Goal: Information Seeking & Learning: Check status

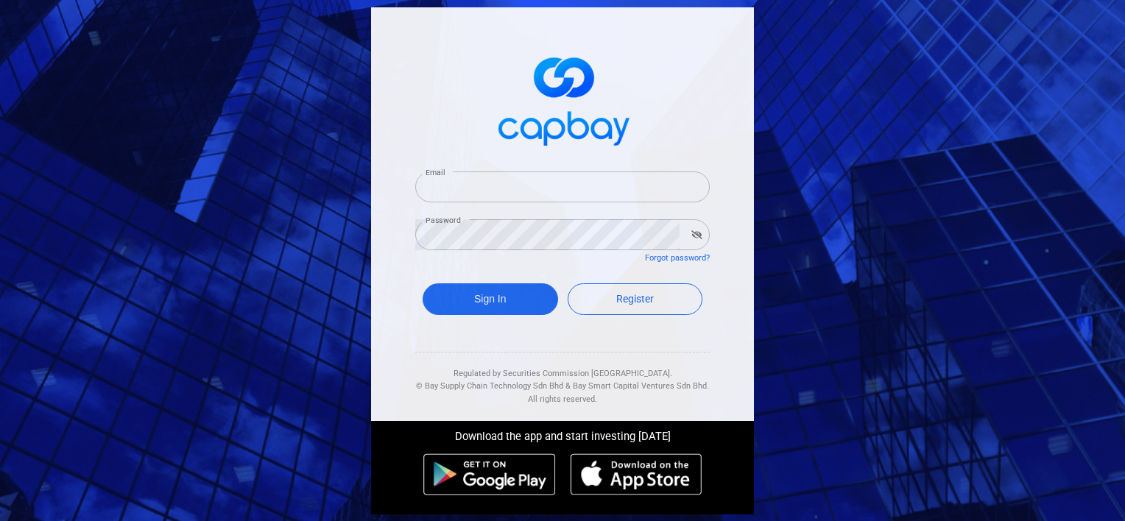
type input "[EMAIL_ADDRESS][DOMAIN_NAME]"
click at [697, 233] on button "button" at bounding box center [697, 235] width 23 height 21
click at [740, 174] on div "Email [EMAIL_ADDRESS][DOMAIN_NAME] Email Password Password Forgot password? Sig…" at bounding box center [562, 214] width 383 height 414
click at [466, 298] on button "Sign In" at bounding box center [491, 300] width 136 height 32
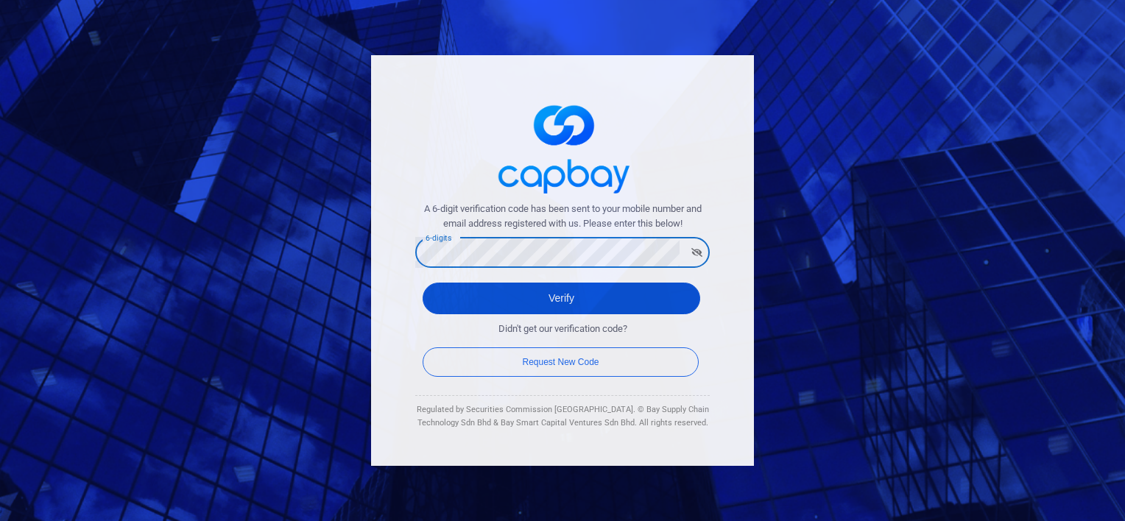
click at [622, 301] on button "Verify" at bounding box center [562, 299] width 278 height 32
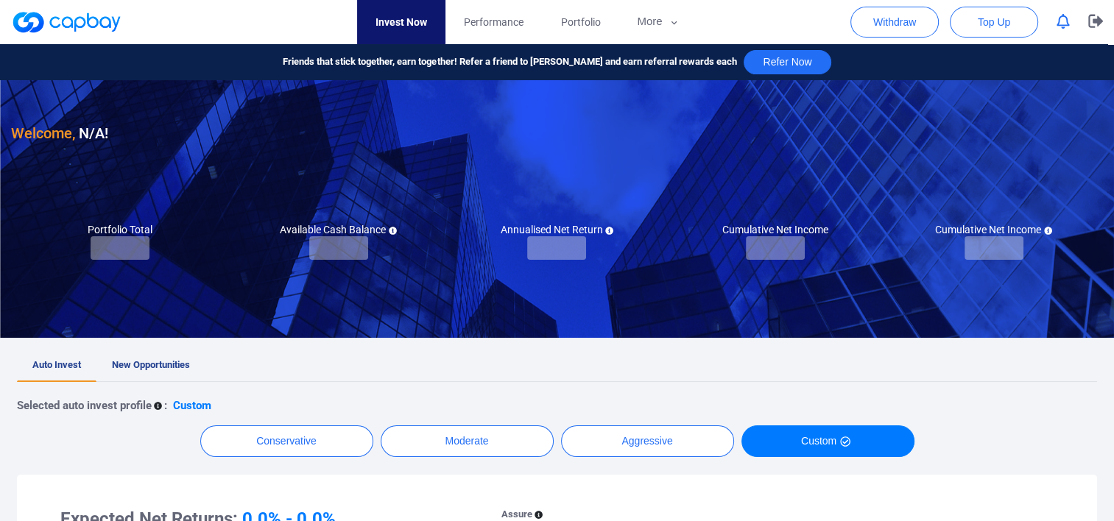
checkbox input "true"
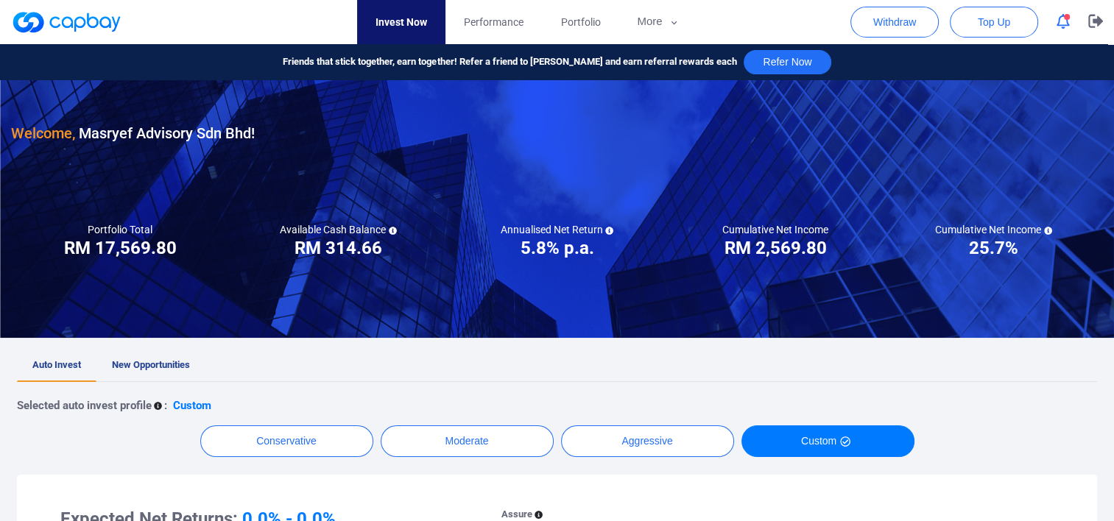
click at [239, 18] on nav "Invest Now Performance Portfolio More Transaction My Statements My Profile FAQs…" at bounding box center [528, 22] width 1092 height 44
click at [242, 25] on nav "Invest Now Performance Portfolio More Transaction My Statements My Profile FAQs…" at bounding box center [528, 22] width 1092 height 44
drag, startPoint x: 242, startPoint y: 25, endPoint x: 231, endPoint y: 25, distance: 11.0
click at [231, 25] on nav "Invest Now Performance Portfolio More Transaction My Statements My Profile FAQs…" at bounding box center [528, 22] width 1092 height 44
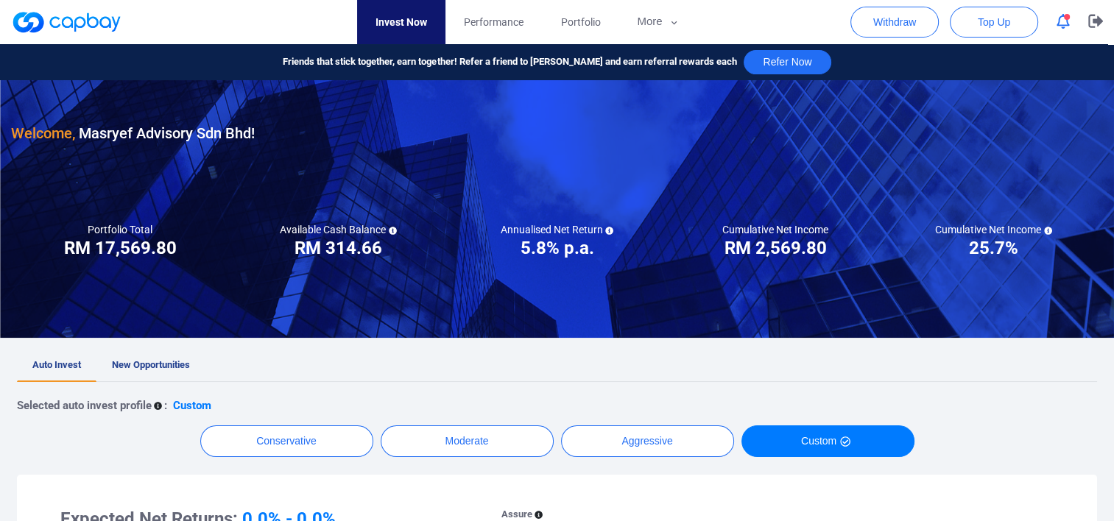
drag, startPoint x: 231, startPoint y: 25, endPoint x: 221, endPoint y: 24, distance: 10.3
click at [221, 24] on nav "Invest Now Performance Portfolio More Transaction My Statements My Profile FAQs…" at bounding box center [528, 22] width 1092 height 44
click at [220, 24] on nav "Invest Now Performance Portfolio More Transaction My Statements My Profile FAQs…" at bounding box center [528, 22] width 1092 height 44
drag, startPoint x: 457, startPoint y: 362, endPoint x: 362, endPoint y: 351, distance: 95.0
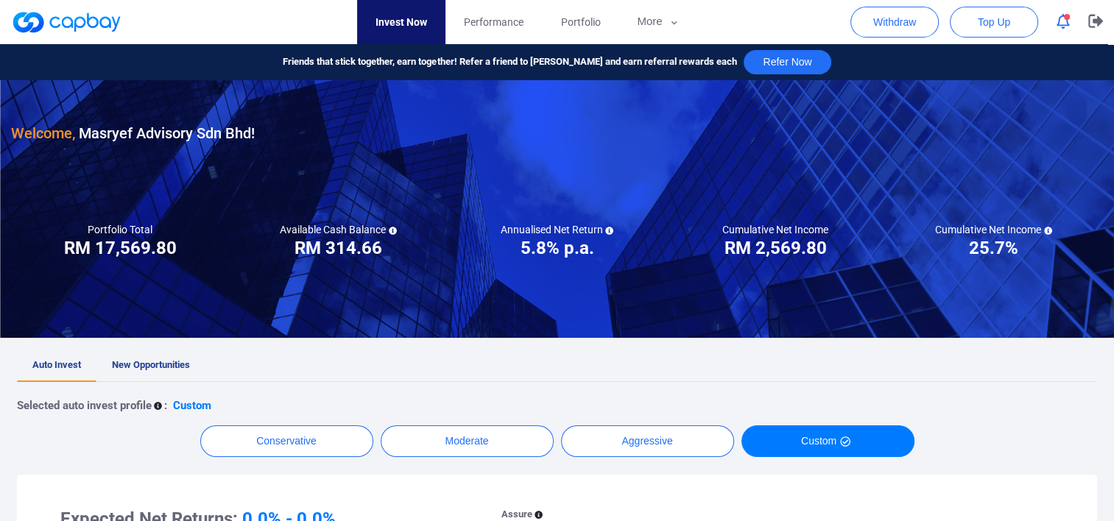
click at [362, 351] on ul "Auto Invest New Opportunities" at bounding box center [557, 366] width 1080 height 32
drag, startPoint x: 404, startPoint y: 356, endPoint x: 366, endPoint y: 356, distance: 37.6
click at [366, 356] on ul "Auto Invest New Opportunities" at bounding box center [557, 366] width 1080 height 32
drag, startPoint x: 366, startPoint y: 356, endPoint x: 339, endPoint y: 355, distance: 27.3
click at [339, 355] on ul "Auto Invest New Opportunities" at bounding box center [557, 366] width 1080 height 32
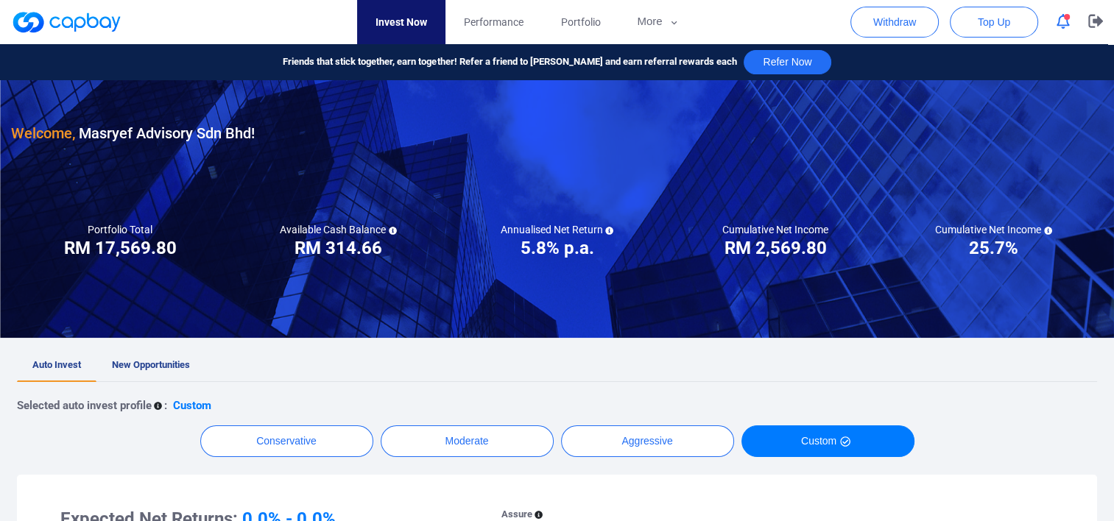
drag, startPoint x: 366, startPoint y: 351, endPoint x: 330, endPoint y: 352, distance: 36.1
click at [330, 352] on ul "Auto Invest New Opportunities" at bounding box center [557, 366] width 1080 height 32
drag, startPoint x: 594, startPoint y: 348, endPoint x: 568, endPoint y: 348, distance: 26.5
drag, startPoint x: 568, startPoint y: 348, endPoint x: 548, endPoint y: 348, distance: 19.9
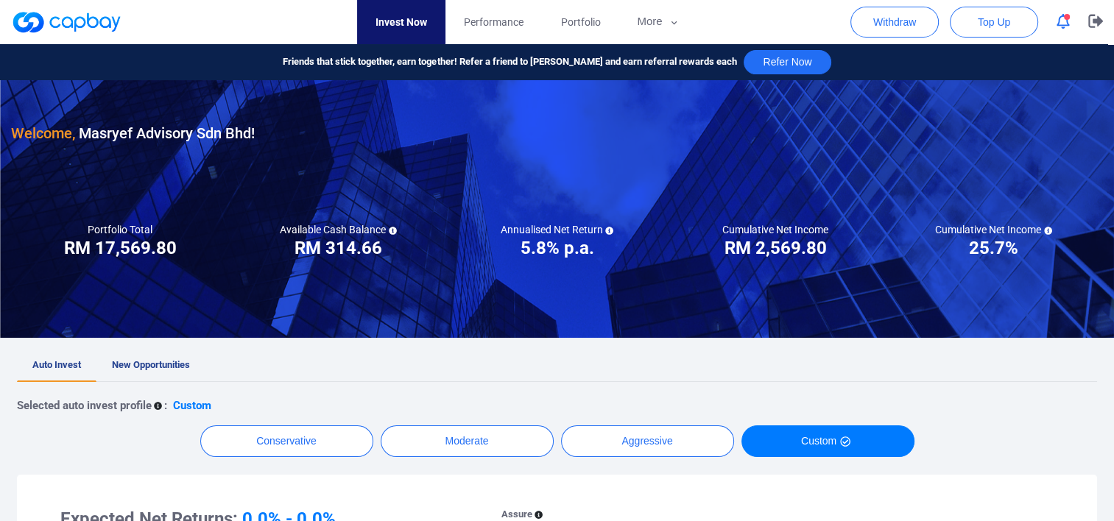
click at [651, 14] on button "More" at bounding box center [658, 22] width 79 height 44
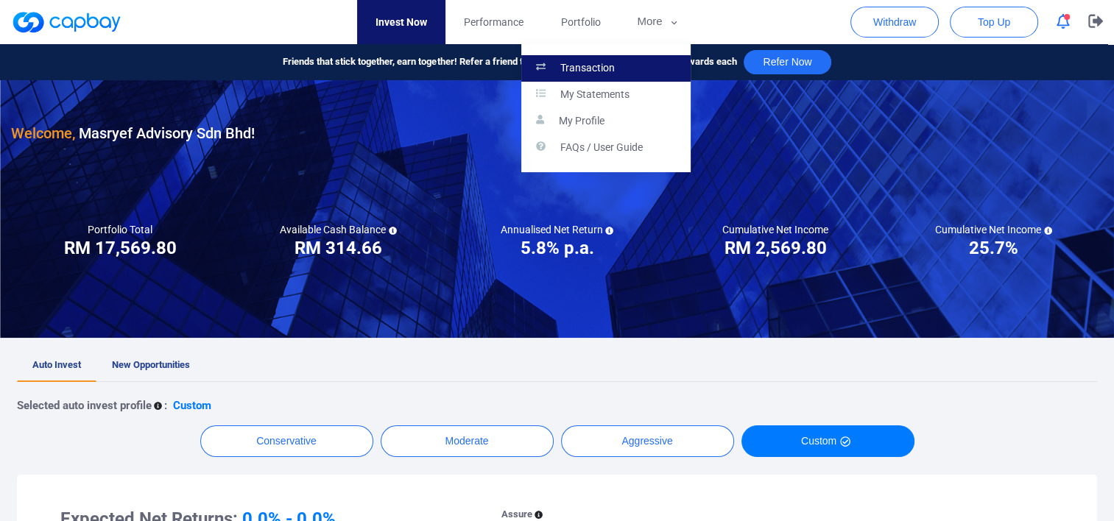
click at [604, 64] on p "Transaction" at bounding box center [587, 68] width 55 height 13
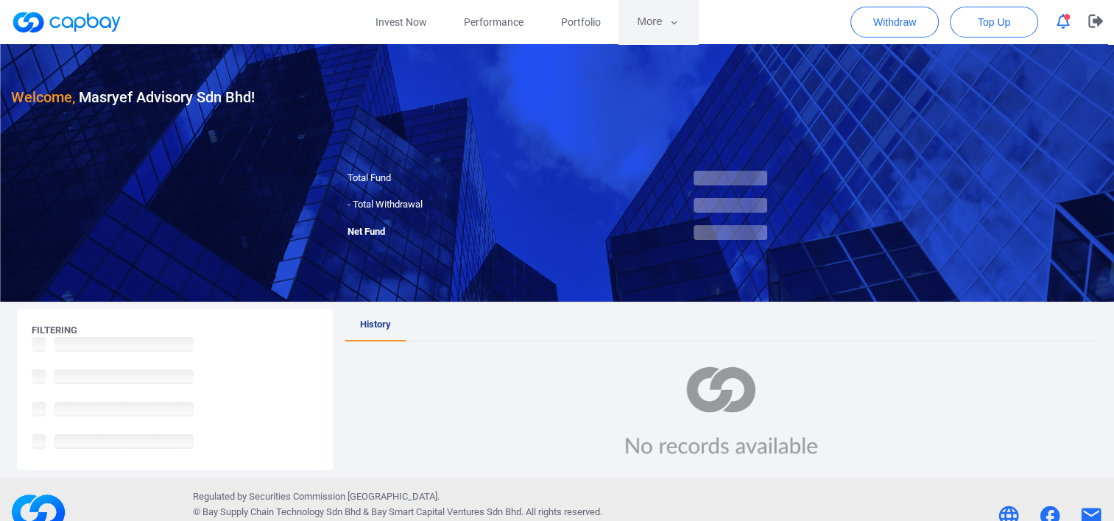
click at [664, 33] on button "More" at bounding box center [658, 22] width 79 height 44
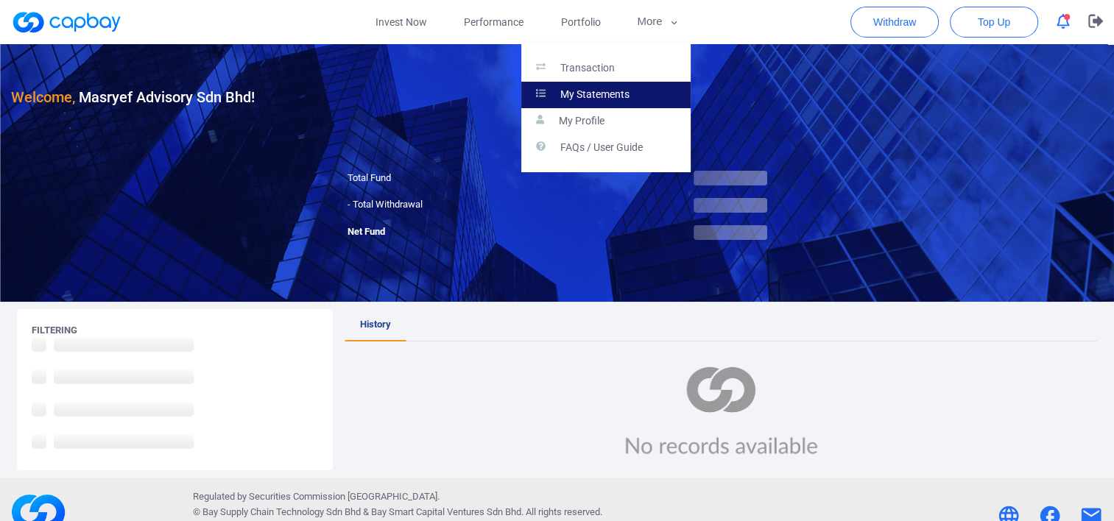
click at [606, 94] on p "My Statements" at bounding box center [594, 94] width 69 height 13
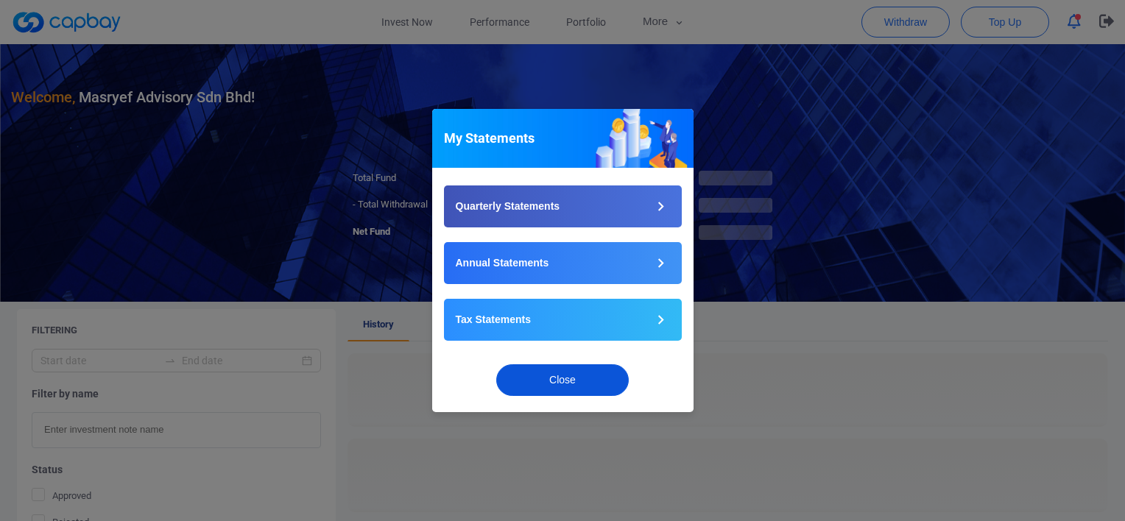
click at [552, 380] on button "Close" at bounding box center [562, 381] width 133 height 32
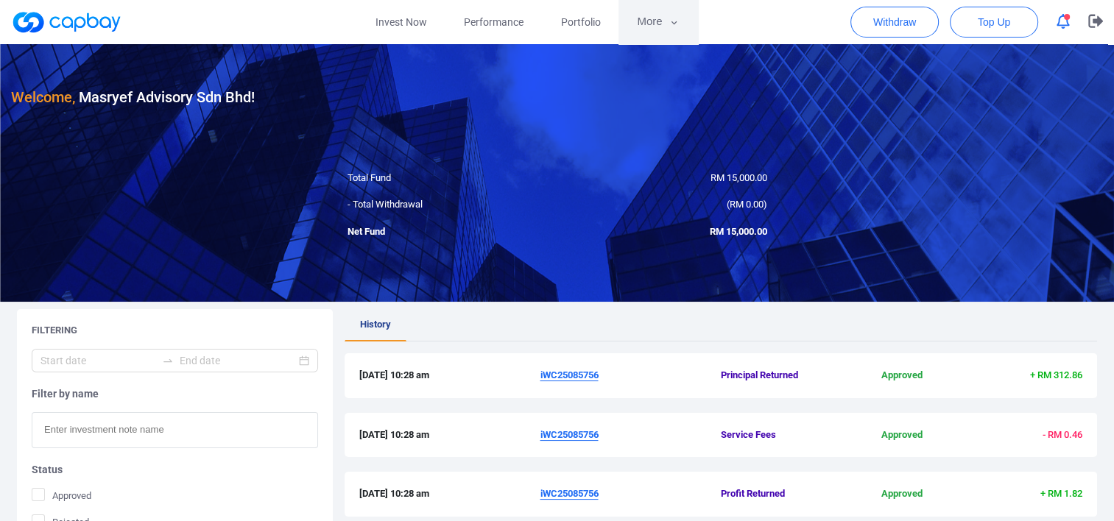
click at [648, 32] on button "More" at bounding box center [658, 22] width 79 height 44
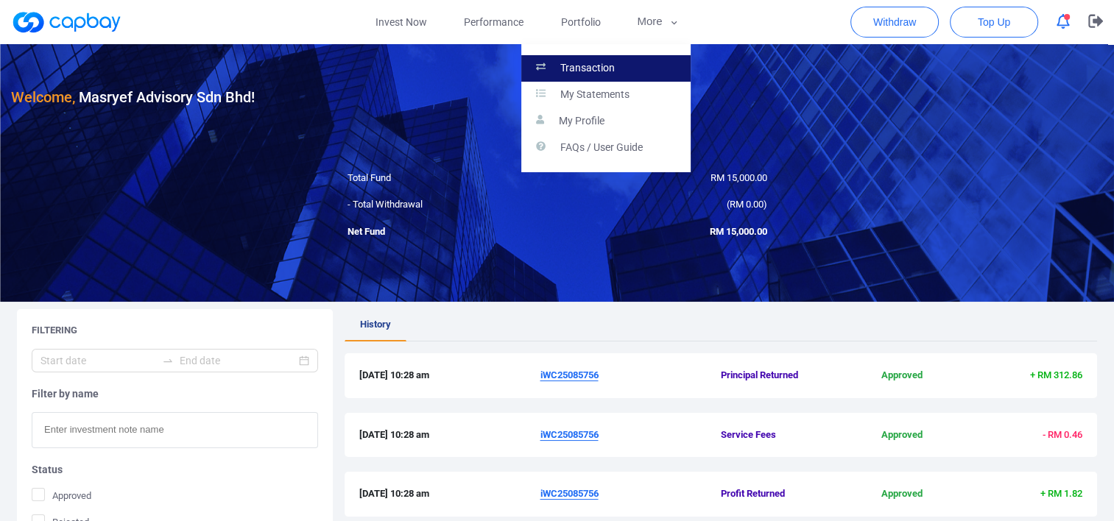
click at [619, 68] on link "Transaction" at bounding box center [605, 68] width 169 height 27
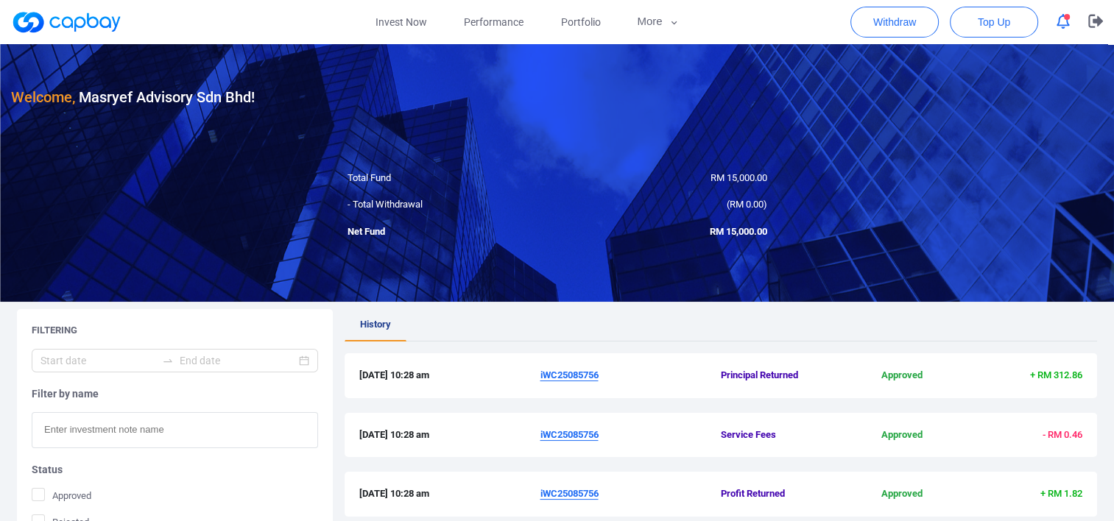
drag, startPoint x: 606, startPoint y: 293, endPoint x: 521, endPoint y: 293, distance: 84.7
click at [521, 293] on div at bounding box center [557, 173] width 1114 height 258
click at [648, 27] on button "More" at bounding box center [658, 22] width 79 height 44
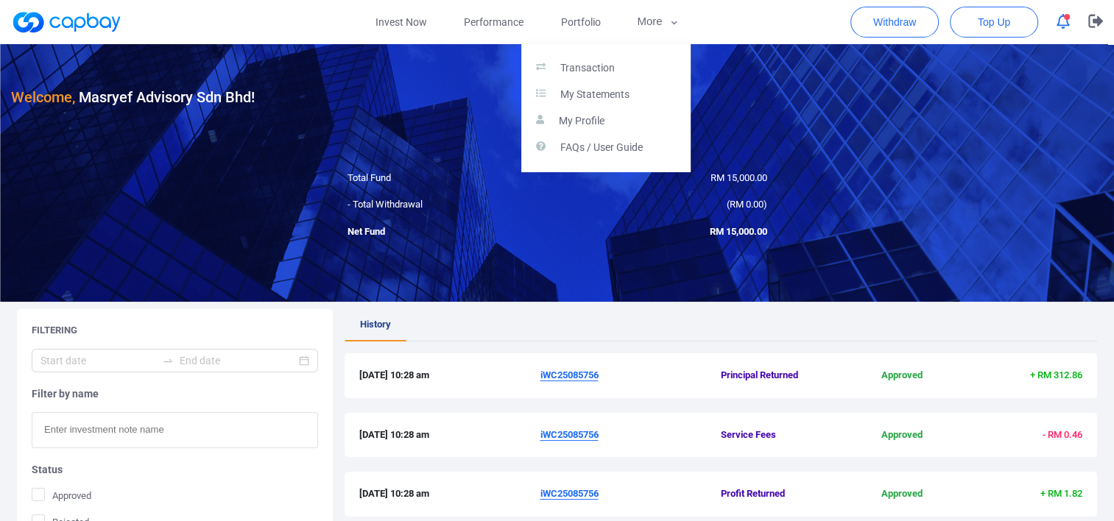
click at [474, 24] on button "button" at bounding box center [557, 260] width 1114 height 521
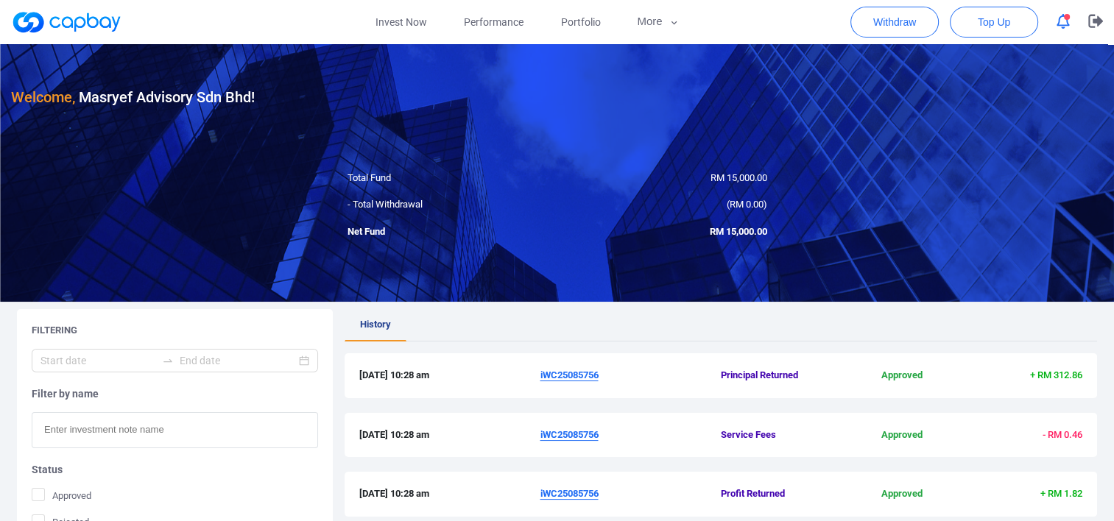
click at [474, 24] on span "Performance" at bounding box center [494, 22] width 60 height 16
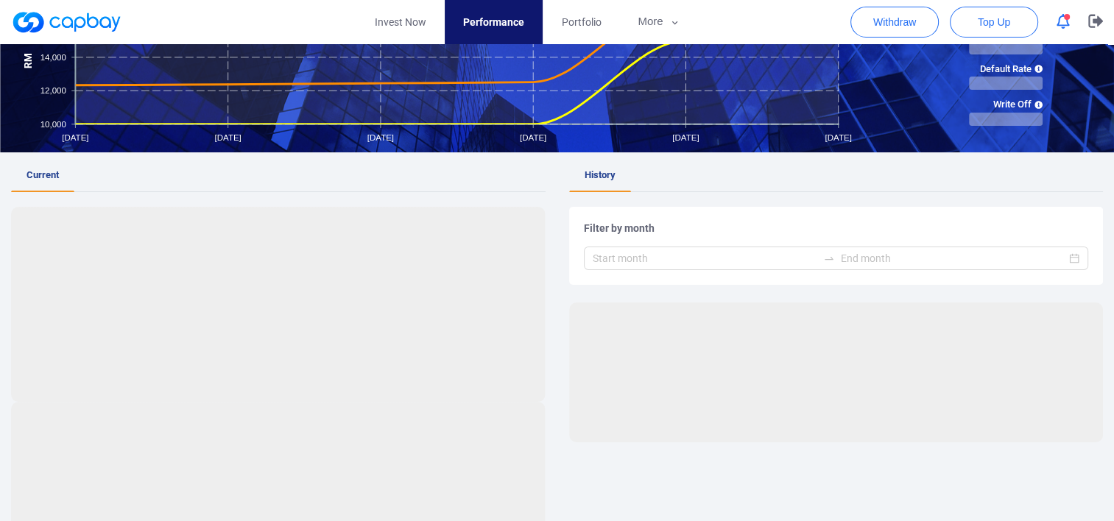
scroll to position [147, 0]
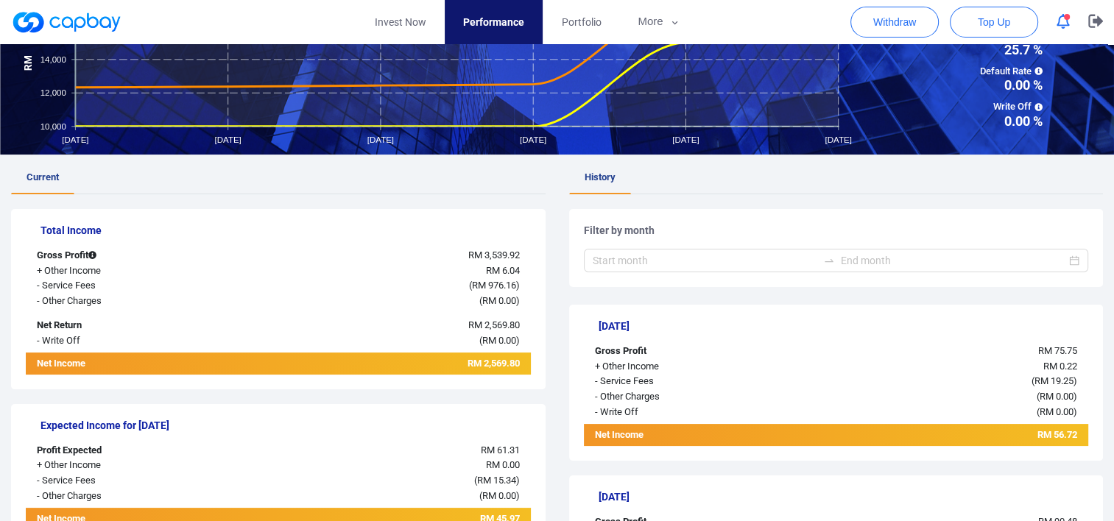
drag, startPoint x: 710, startPoint y: 194, endPoint x: 692, endPoint y: 191, distance: 17.8
click at [692, 191] on ul "History" at bounding box center [836, 178] width 535 height 32
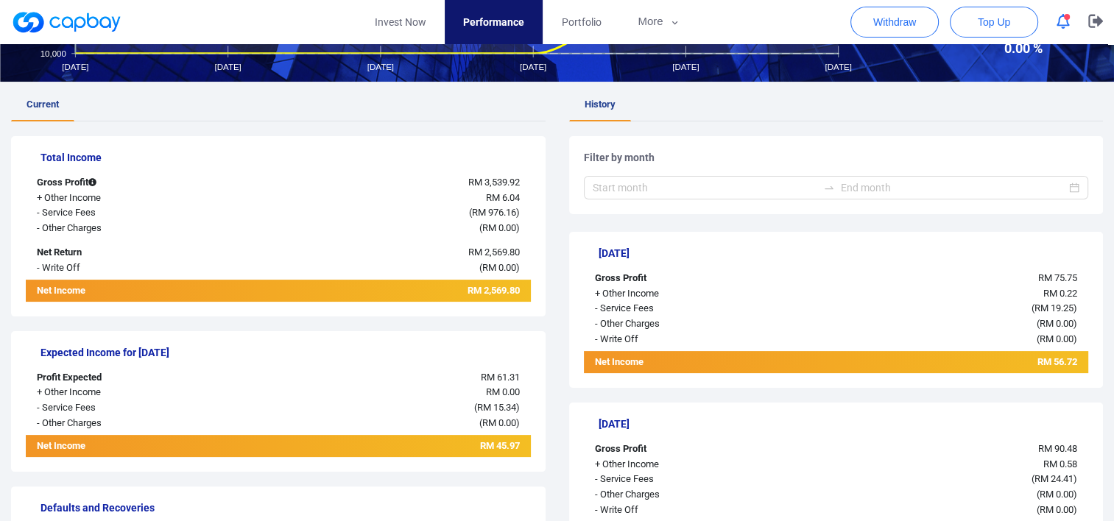
scroll to position [221, 0]
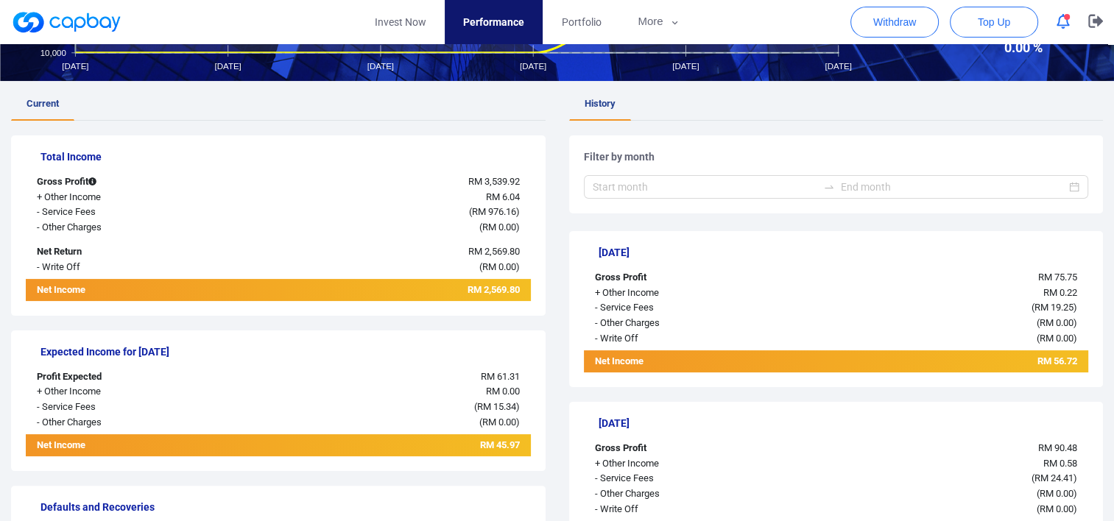
drag, startPoint x: 584, startPoint y: 226, endPoint x: 546, endPoint y: 210, distance: 40.9
click at [541, 215] on div "Total Income Gross Profit RM 3,539.92 + Other Income RM 6.04 - Service Fees ( R…" at bounding box center [278, 226] width 535 height 180
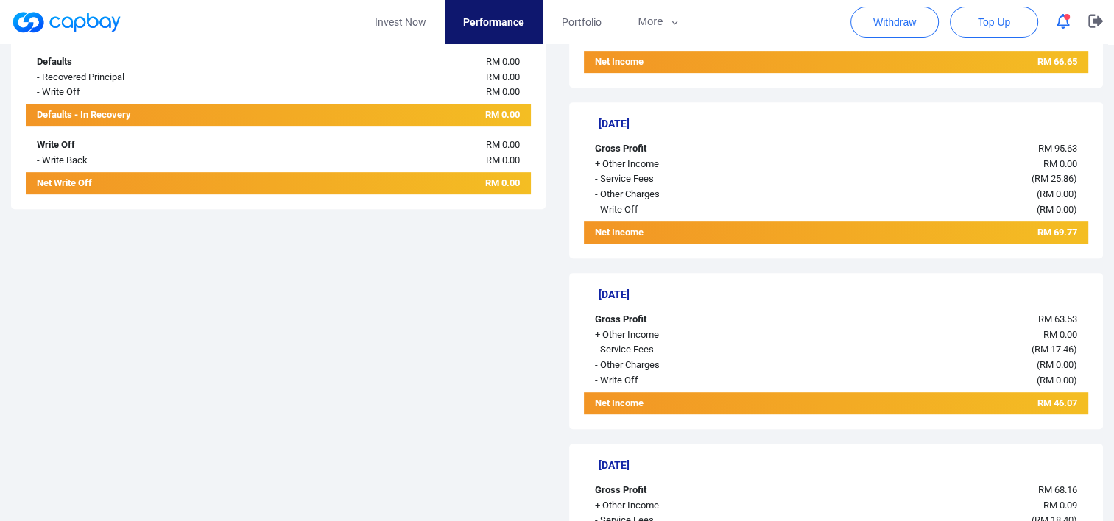
scroll to position [737, 0]
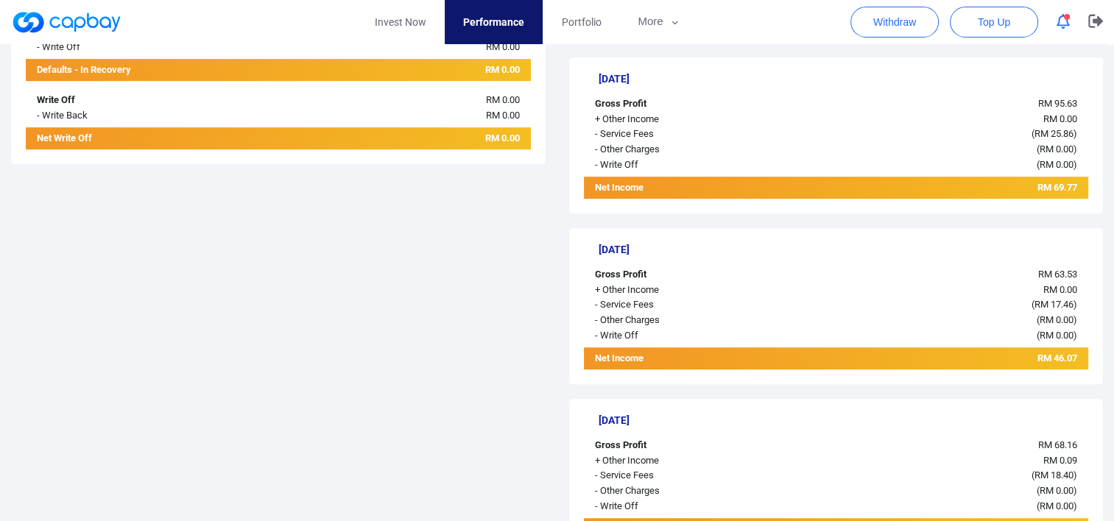
drag, startPoint x: 495, startPoint y: 239, endPoint x: 474, endPoint y: 236, distance: 21.5
click at [474, 236] on div "Current Total Income Gross Profit RM 3,539.92 + Other Income RM 6.04 - Service …" at bounding box center [278, 510] width 535 height 1874
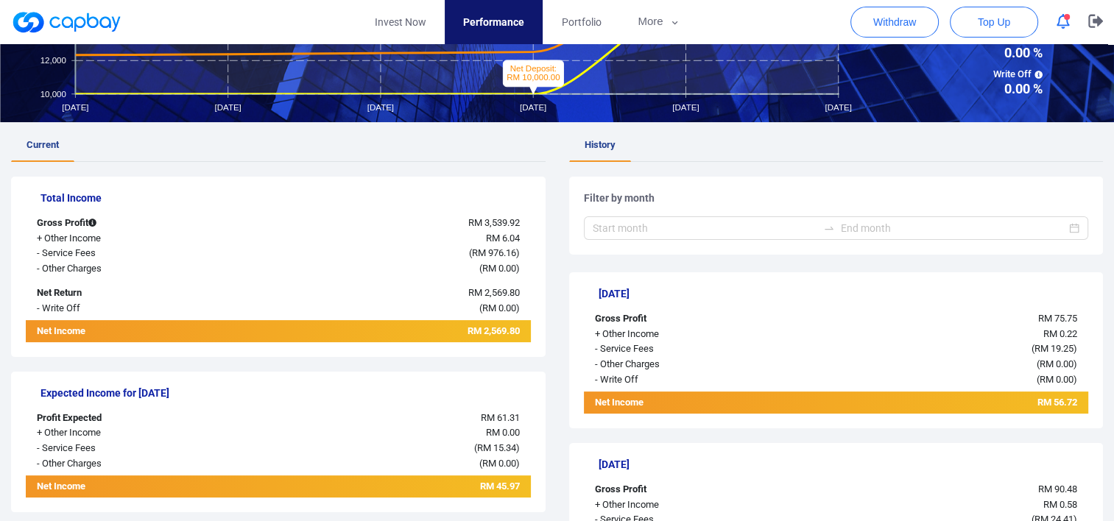
scroll to position [0, 0]
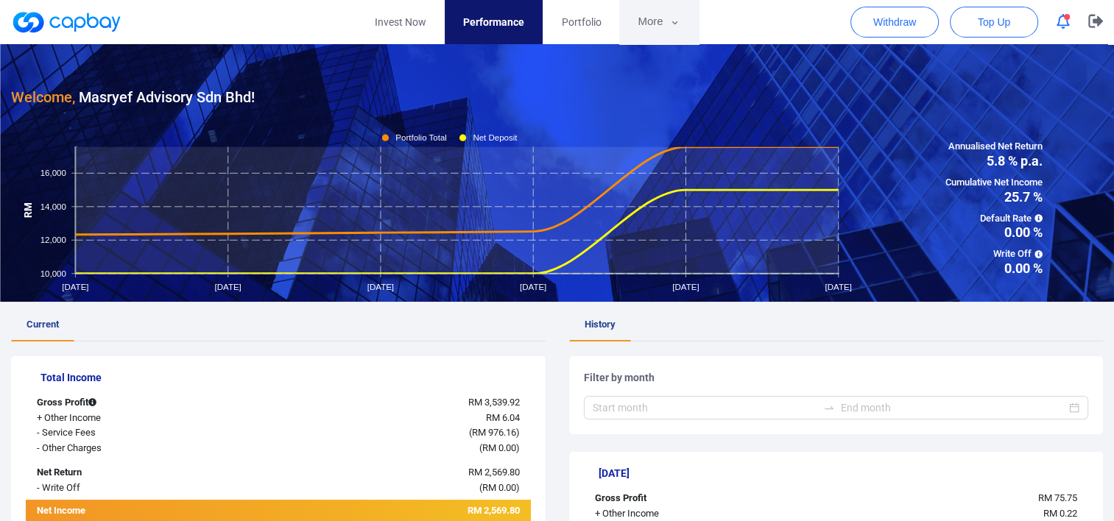
click at [669, 23] on icon "button" at bounding box center [674, 22] width 11 height 13
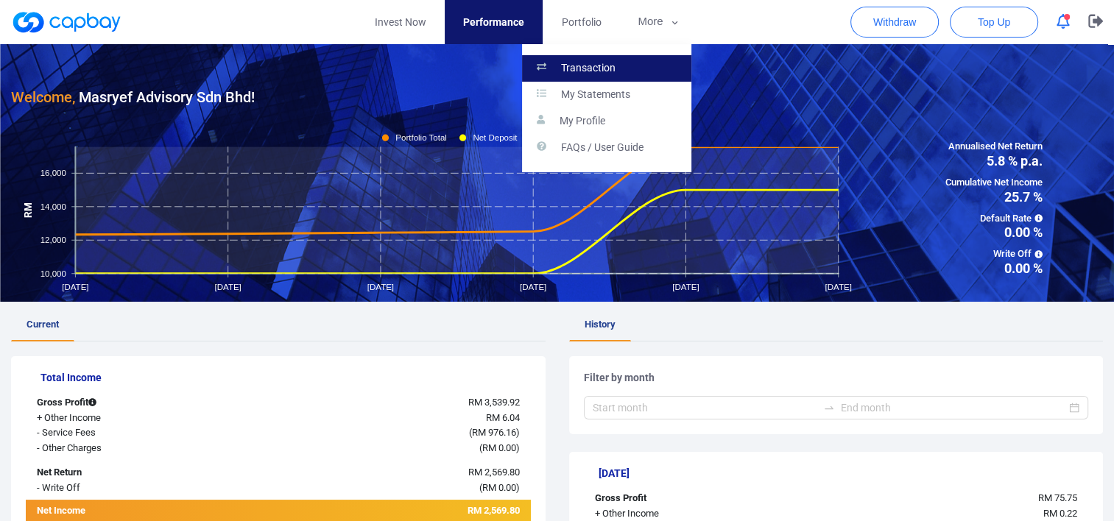
click at [627, 61] on link "Transaction" at bounding box center [606, 68] width 169 height 27
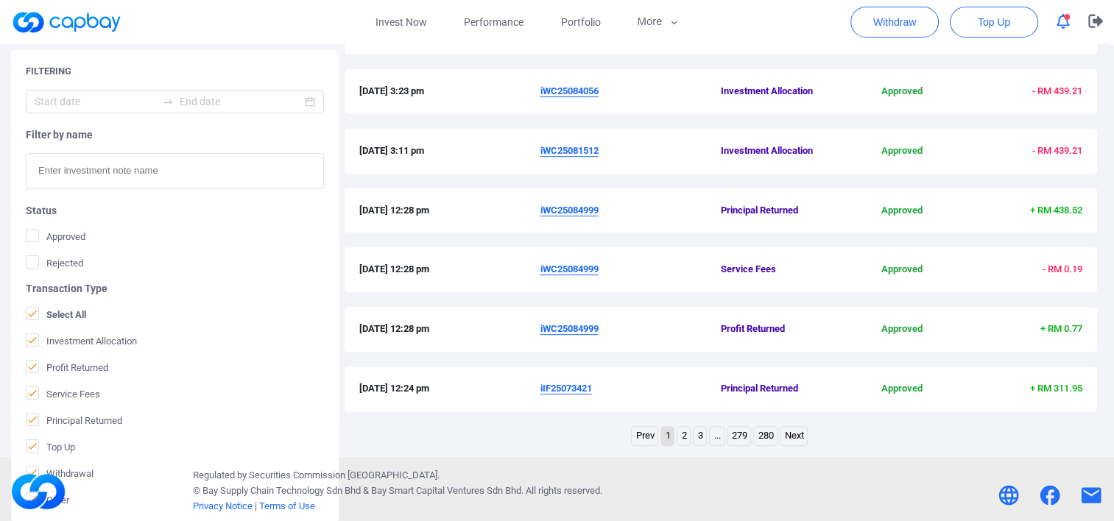
scroll to position [526, 0]
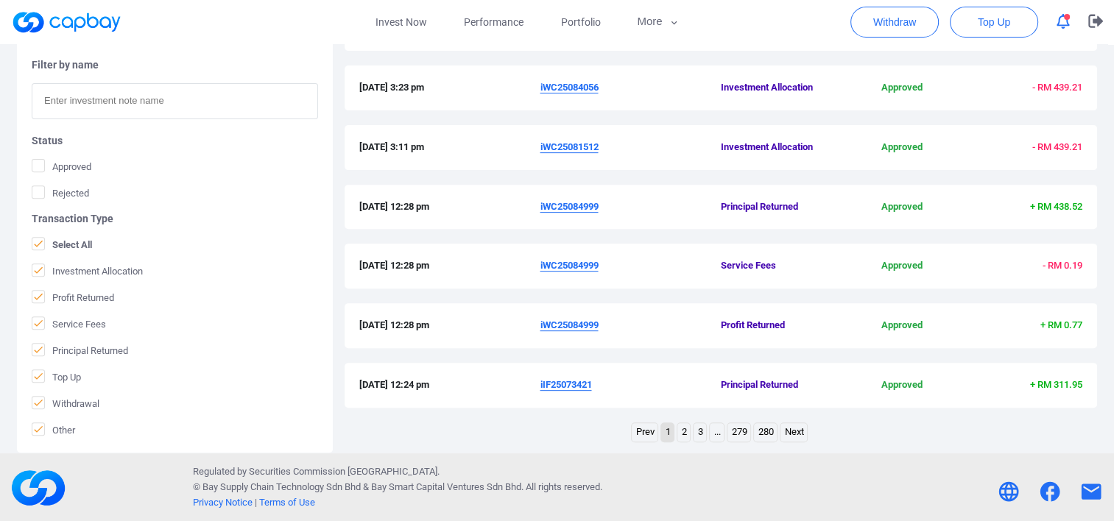
click at [803, 439] on link "Next" at bounding box center [794, 432] width 27 height 18
click at [801, 427] on link "Next" at bounding box center [802, 432] width 27 height 18
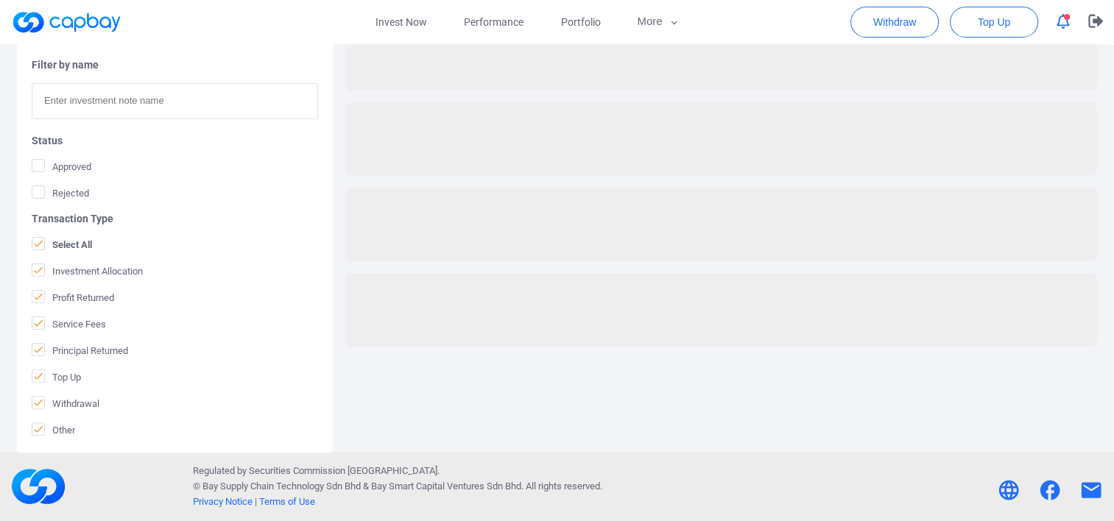
scroll to position [337, 0]
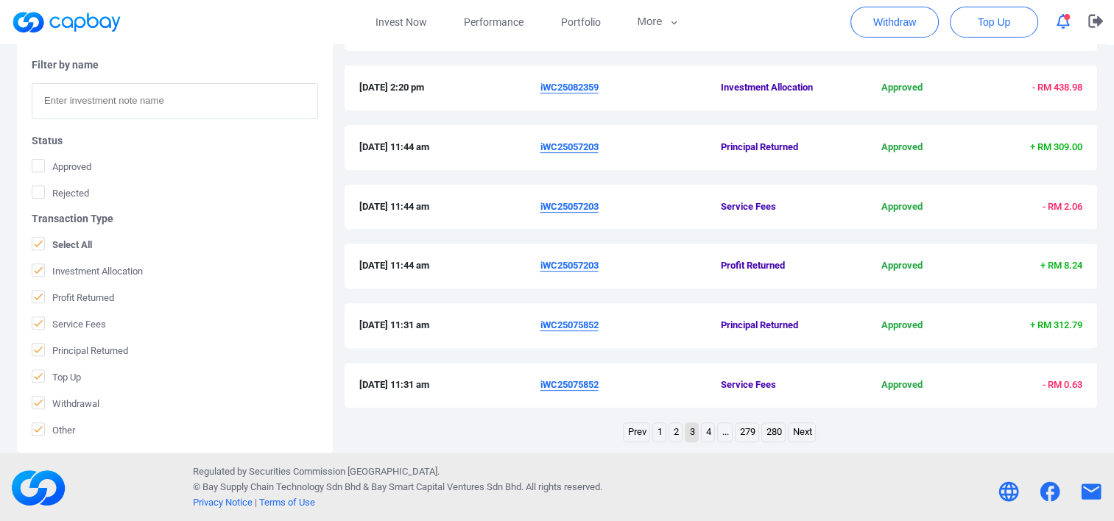
click at [811, 424] on link "Next" at bounding box center [802, 432] width 27 height 18
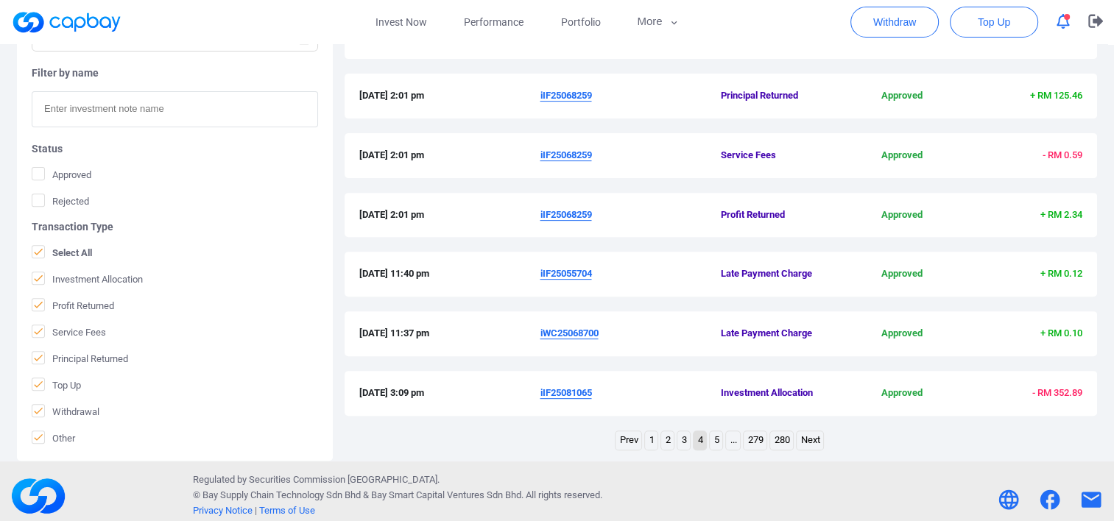
scroll to position [526, 0]
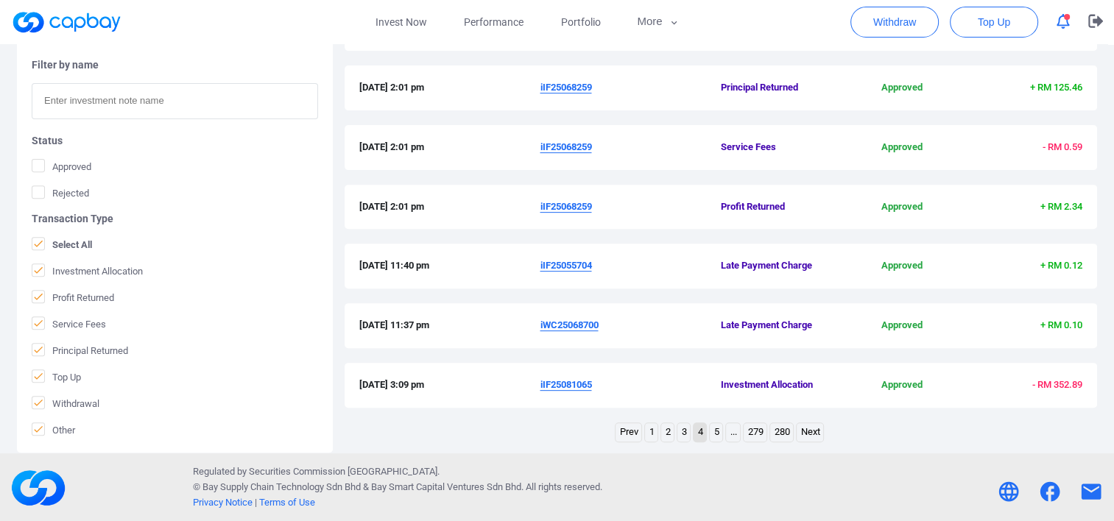
click at [811, 424] on link "Next" at bounding box center [810, 432] width 27 height 18
click at [811, 424] on link "Next" at bounding box center [818, 432] width 27 height 18
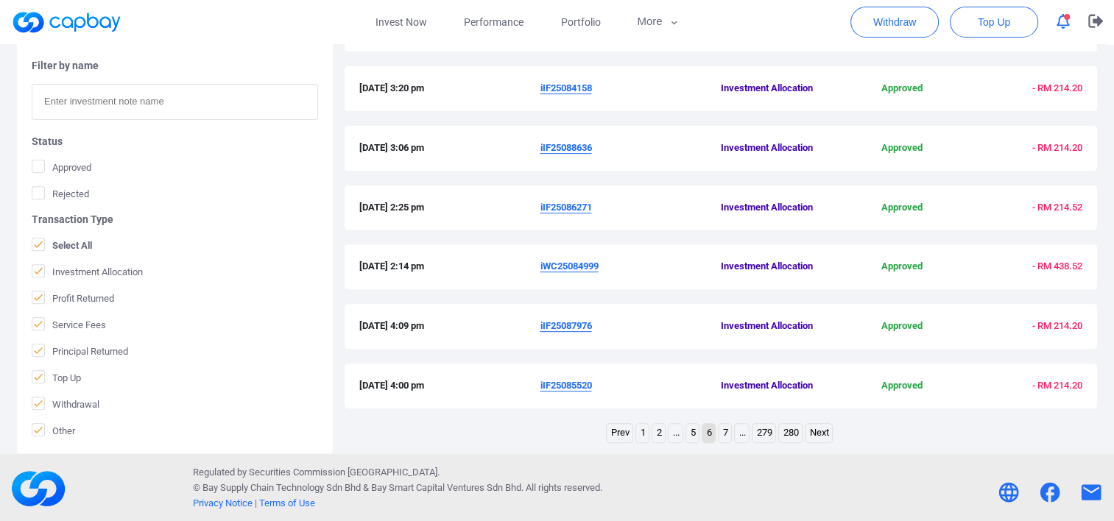
scroll to position [526, 0]
click at [814, 439] on link "Next" at bounding box center [819, 432] width 27 height 18
click at [812, 434] on link "Next" at bounding box center [819, 432] width 27 height 18
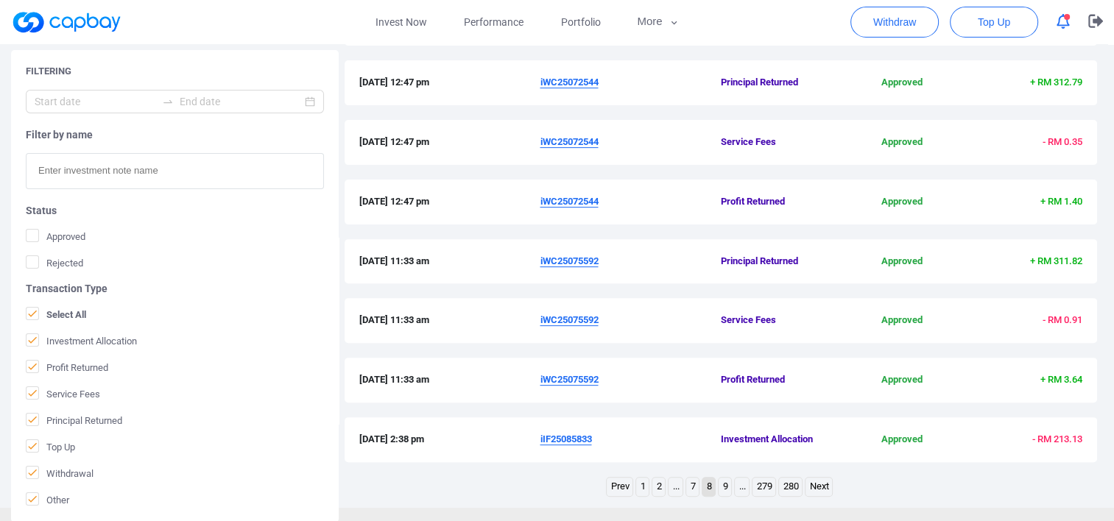
scroll to position [484, 0]
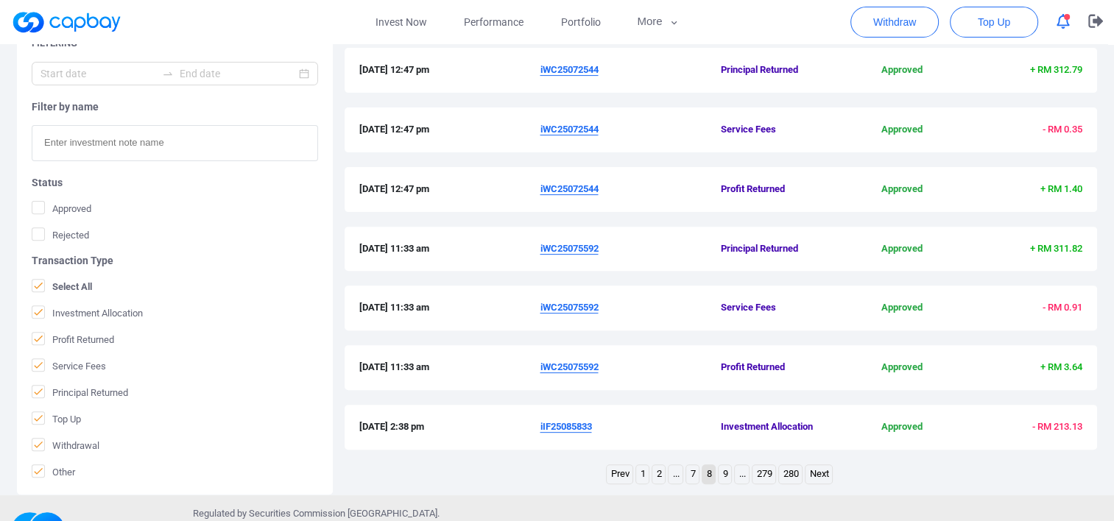
click at [823, 480] on link "Next" at bounding box center [819, 474] width 27 height 18
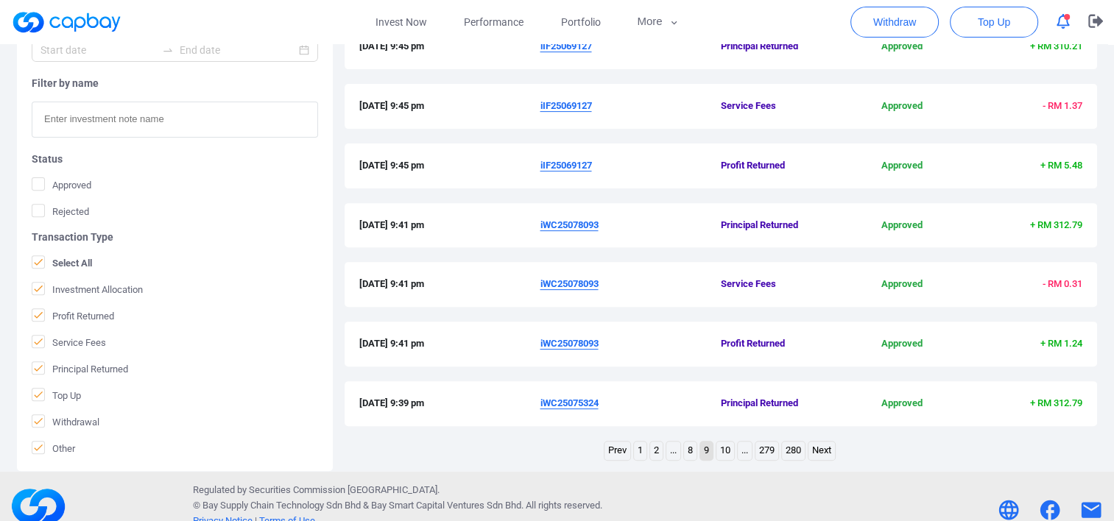
scroll to position [526, 0]
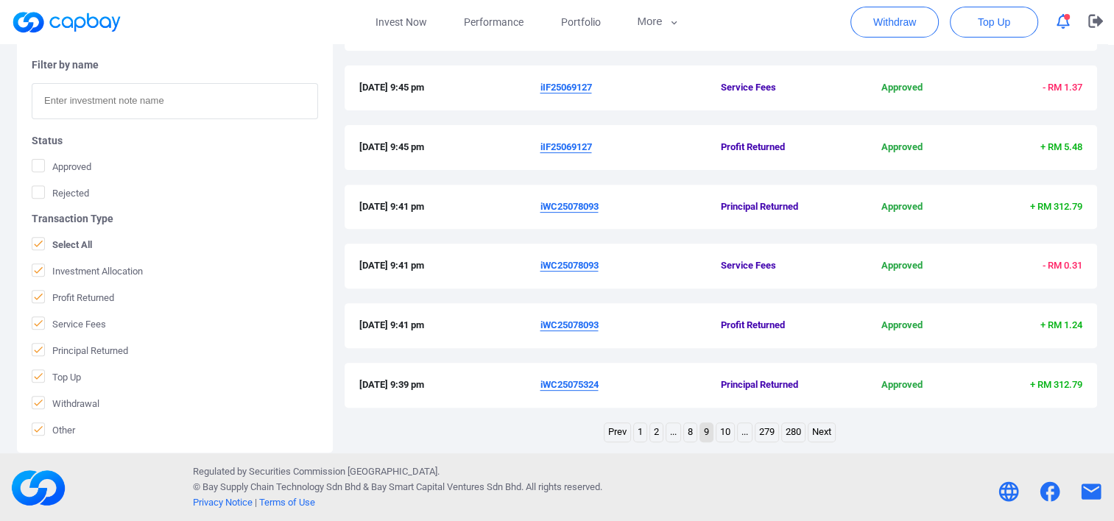
click at [822, 435] on link "Next" at bounding box center [822, 432] width 27 height 18
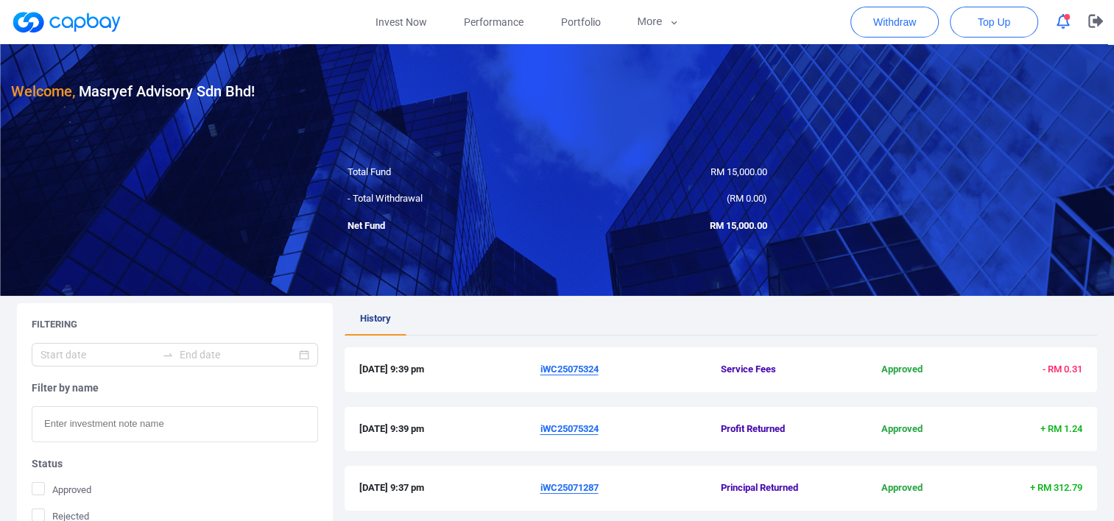
scroll to position [0, 0]
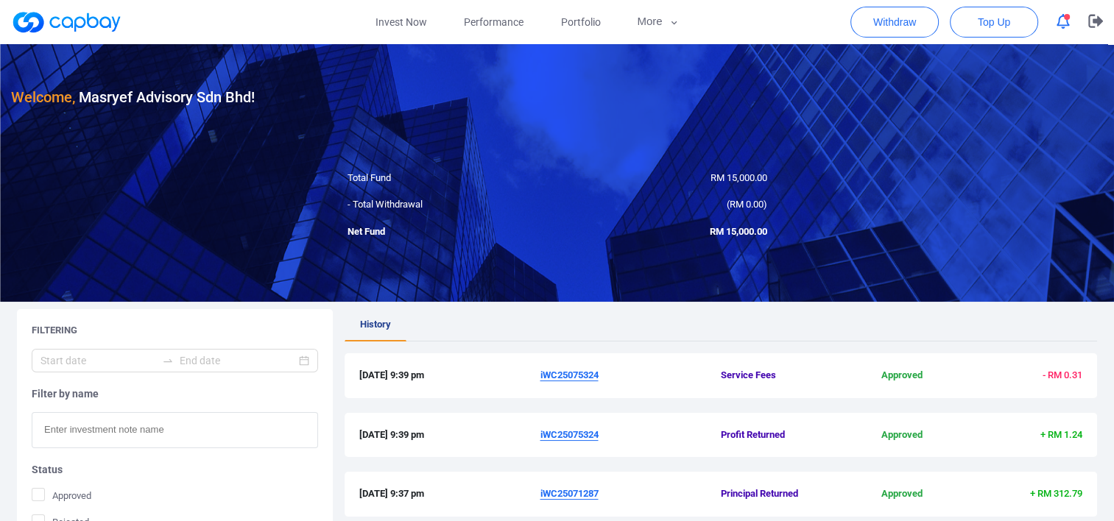
drag, startPoint x: 776, startPoint y: 321, endPoint x: 745, endPoint y: 323, distance: 31.0
click at [745, 323] on ul "History" at bounding box center [721, 325] width 753 height 32
click at [592, 27] on span "Portfolio" at bounding box center [580, 22] width 40 height 16
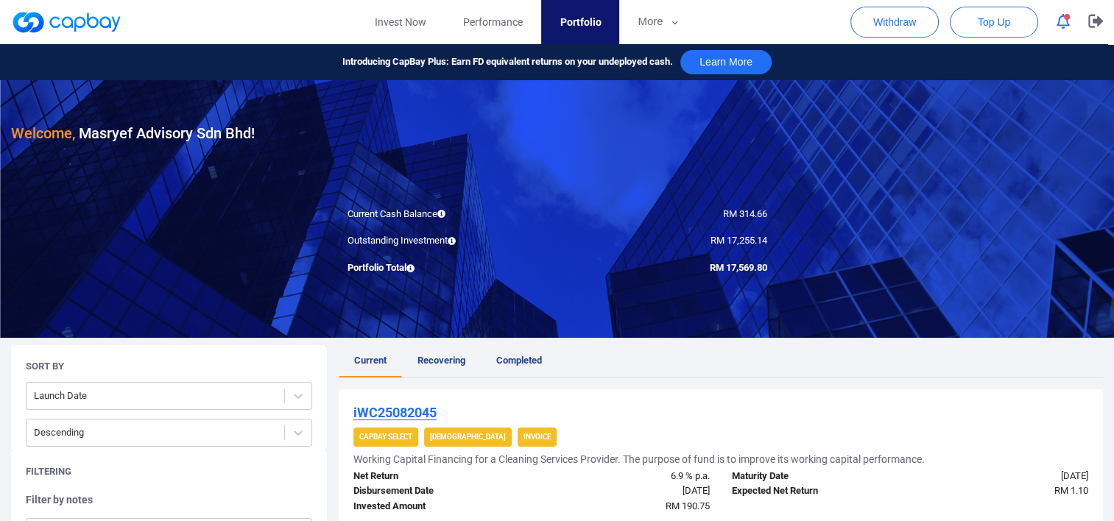
drag, startPoint x: 610, startPoint y: 312, endPoint x: 555, endPoint y: 313, distance: 55.2
click at [555, 313] on div at bounding box center [557, 209] width 1114 height 258
click at [521, 294] on div at bounding box center [557, 209] width 1114 height 258
click at [516, 295] on div at bounding box center [557, 209] width 1114 height 258
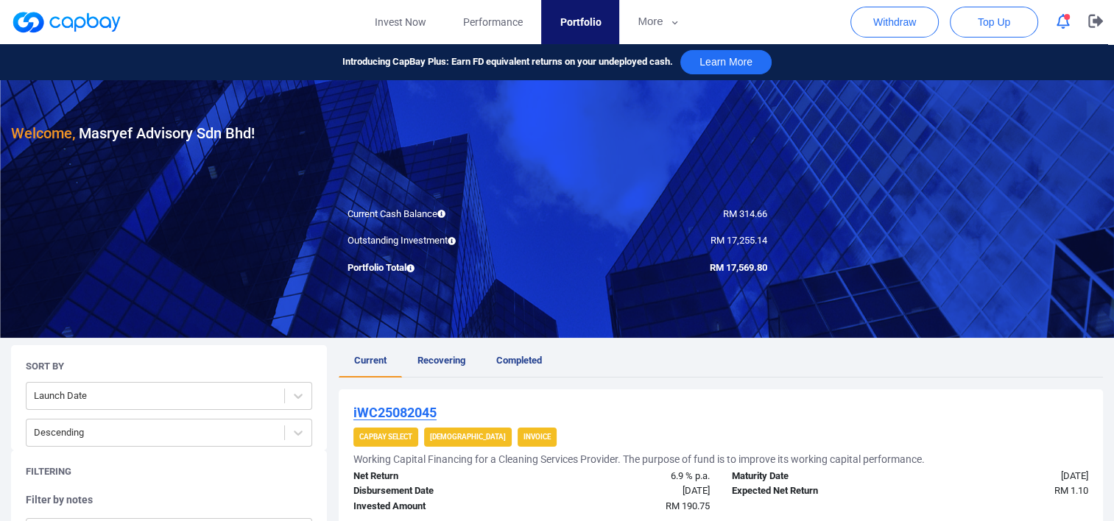
drag, startPoint x: 700, startPoint y: 357, endPoint x: 687, endPoint y: 359, distance: 13.4
click at [687, 359] on ul "Current Recovering Completed" at bounding box center [721, 361] width 765 height 32
click at [686, 359] on ul "Current Recovering Completed" at bounding box center [721, 361] width 765 height 32
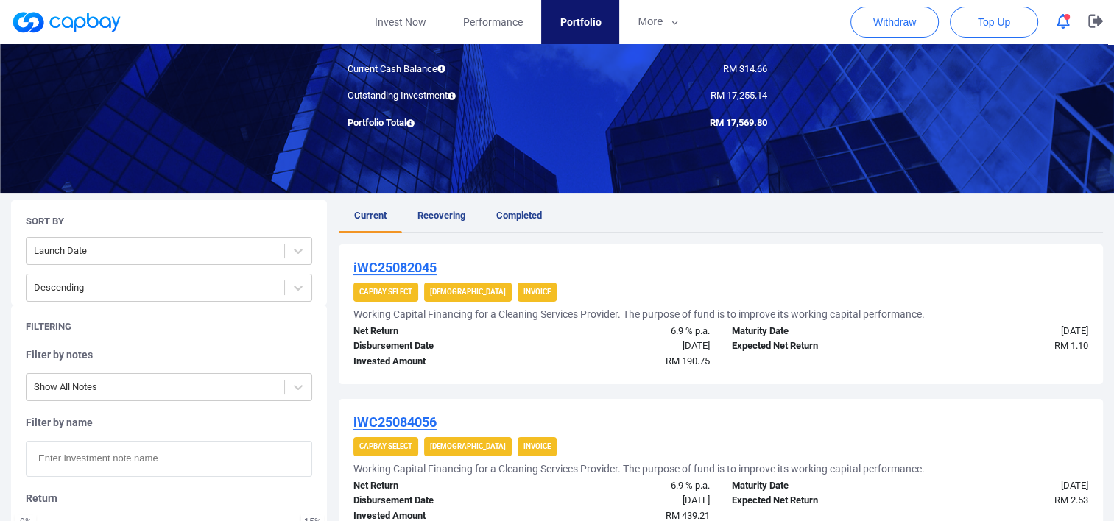
scroll to position [147, 0]
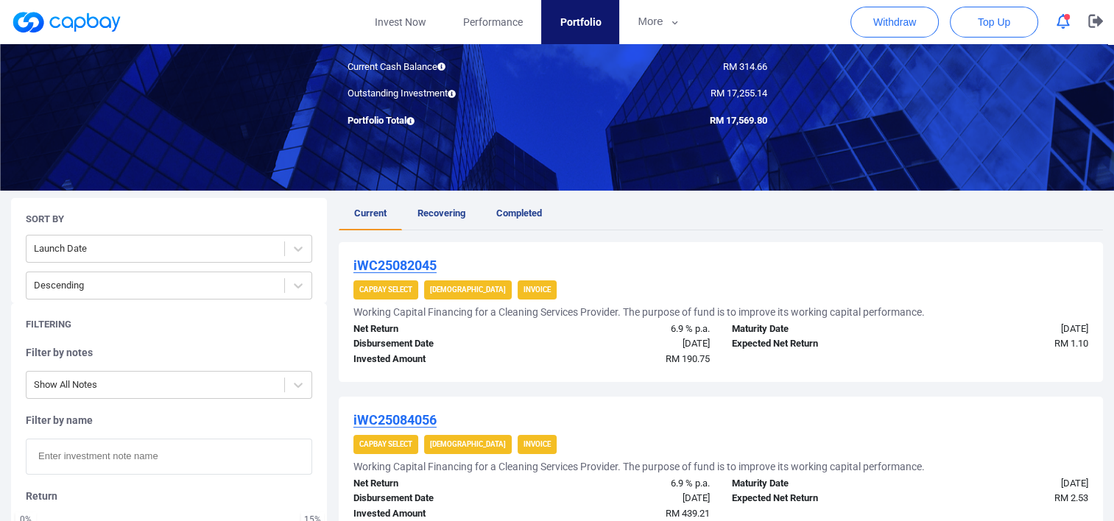
click at [738, 213] on ul "Current Recovering Completed" at bounding box center [721, 214] width 765 height 32
drag, startPoint x: 738, startPoint y: 213, endPoint x: 666, endPoint y: 206, distance: 72.5
click at [666, 206] on ul "Current Recovering Completed" at bounding box center [721, 214] width 765 height 32
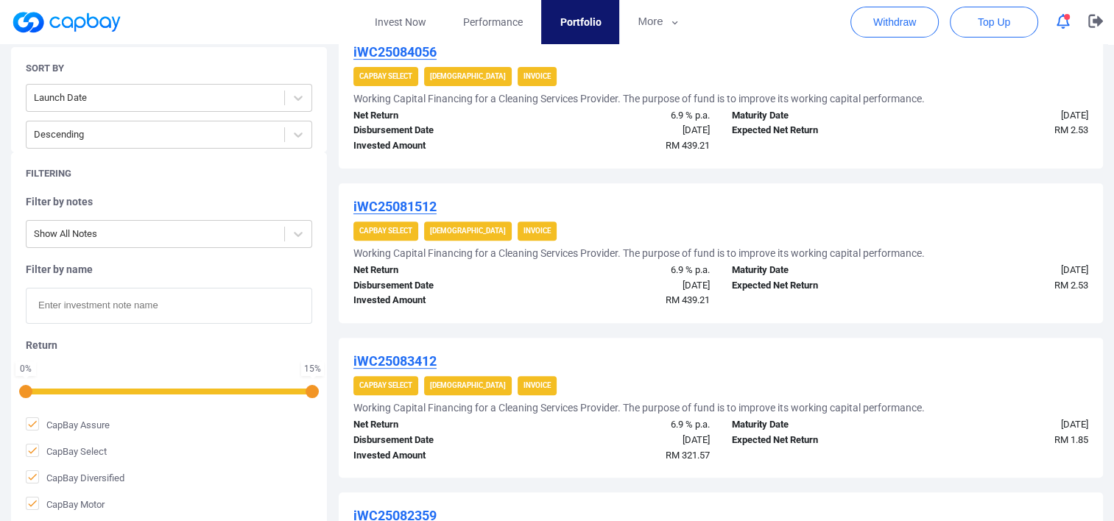
scroll to position [589, 0]
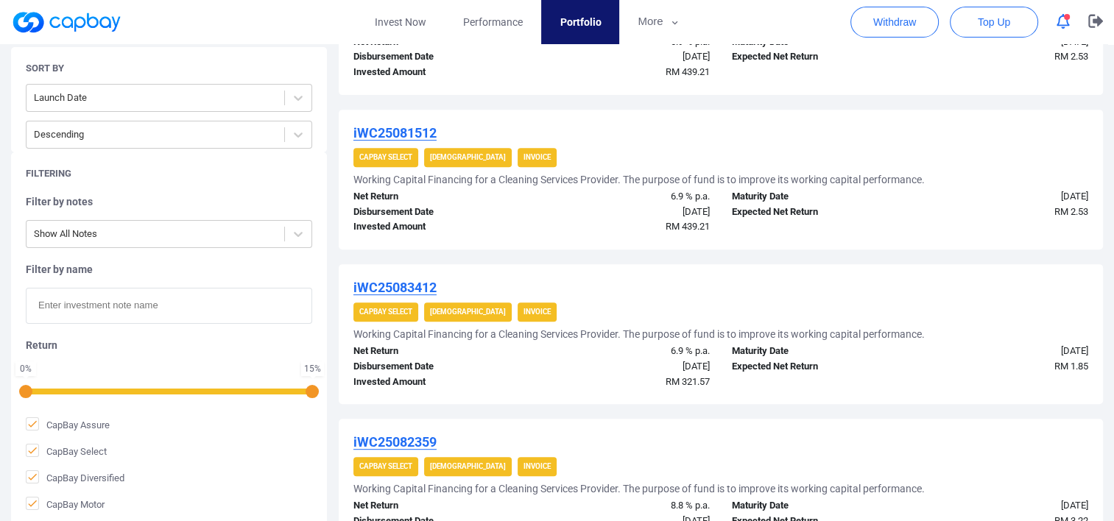
drag, startPoint x: 628, startPoint y: 412, endPoint x: 613, endPoint y: 410, distance: 14.9
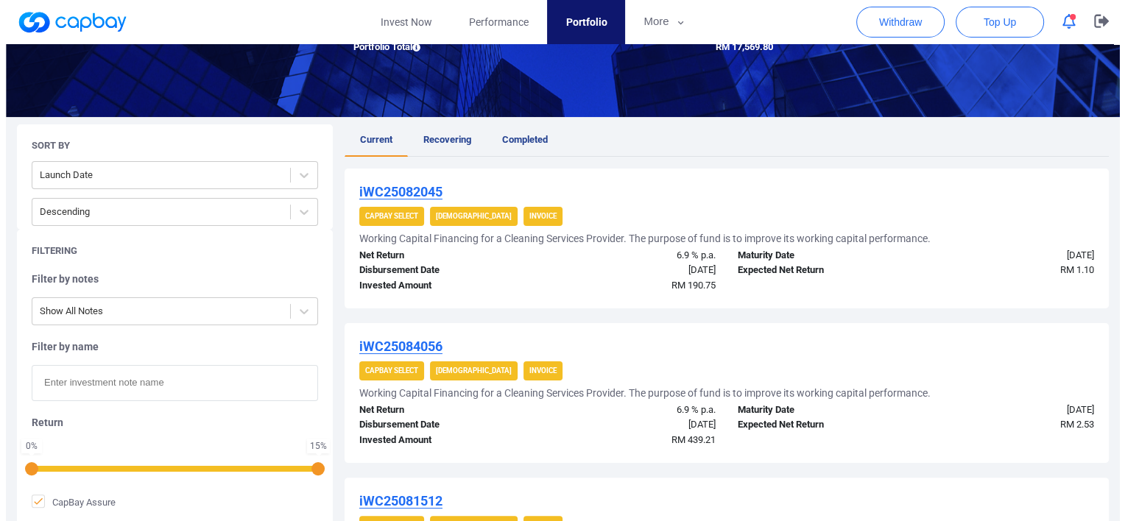
scroll to position [0, 0]
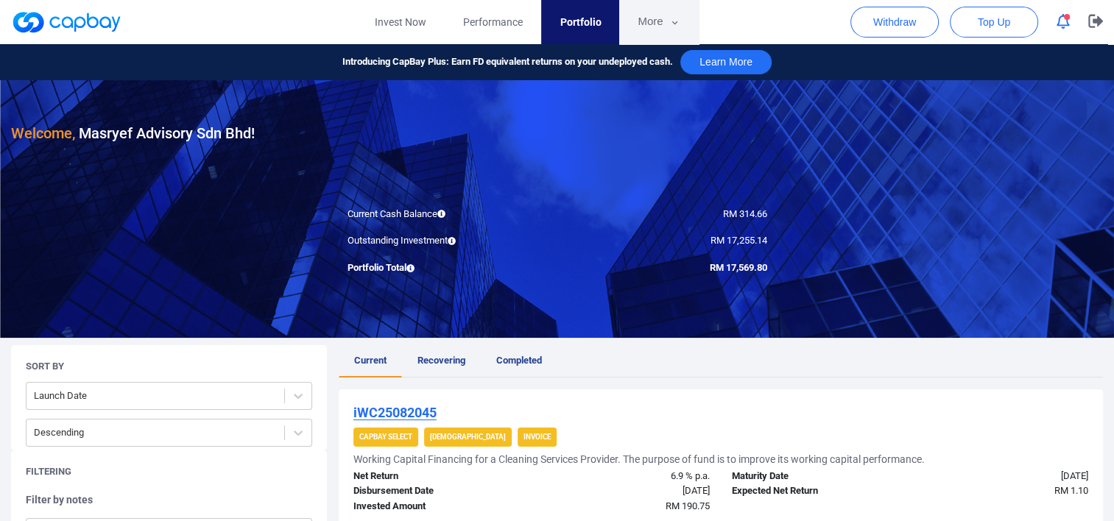
click at [667, 18] on button "More" at bounding box center [658, 22] width 79 height 44
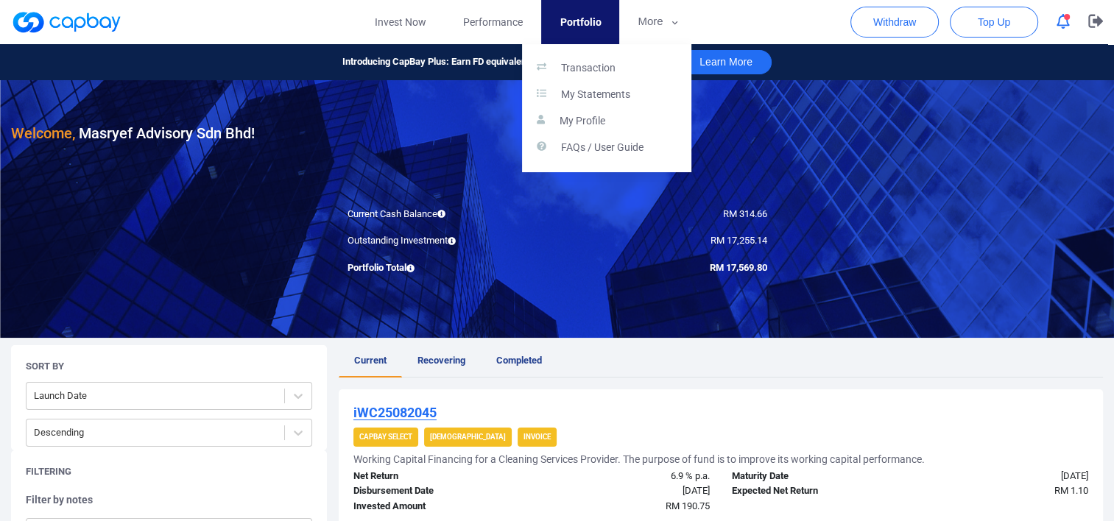
drag, startPoint x: 890, startPoint y: 177, endPoint x: 790, endPoint y: 147, distance: 104.6
click at [790, 147] on button "button" at bounding box center [557, 260] width 1114 height 521
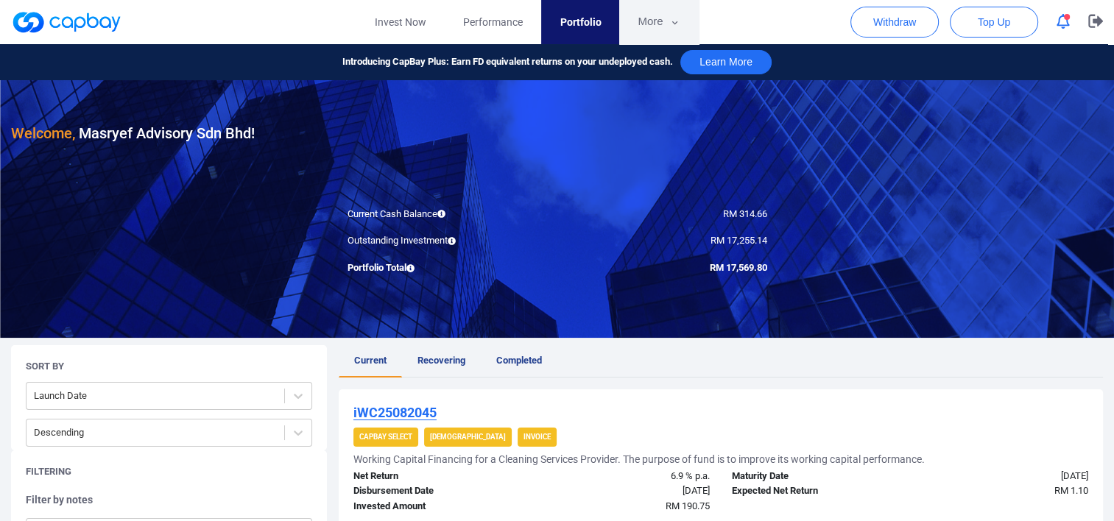
click at [657, 28] on button "More" at bounding box center [658, 22] width 79 height 44
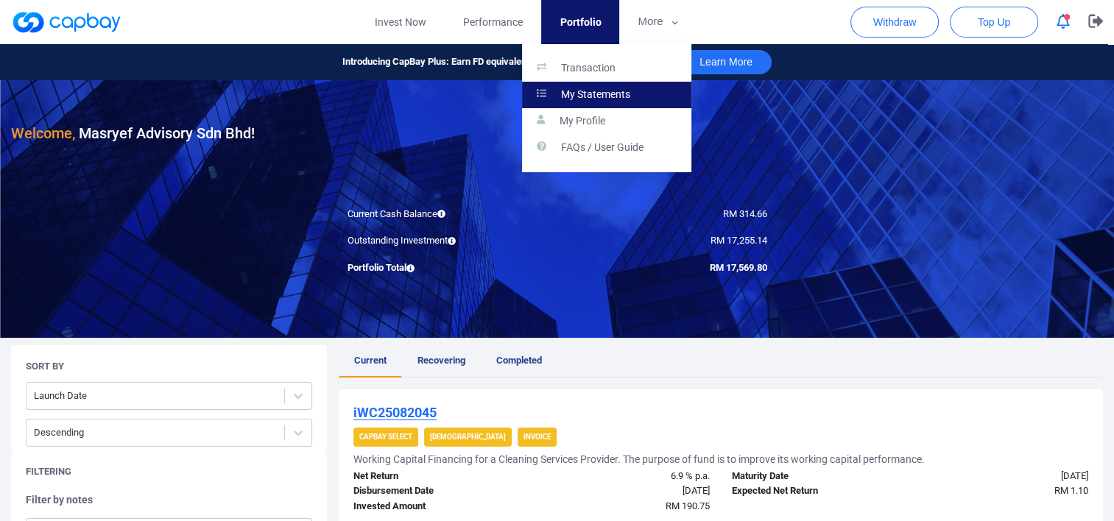
click at [586, 91] on p "My Statements" at bounding box center [595, 94] width 69 height 13
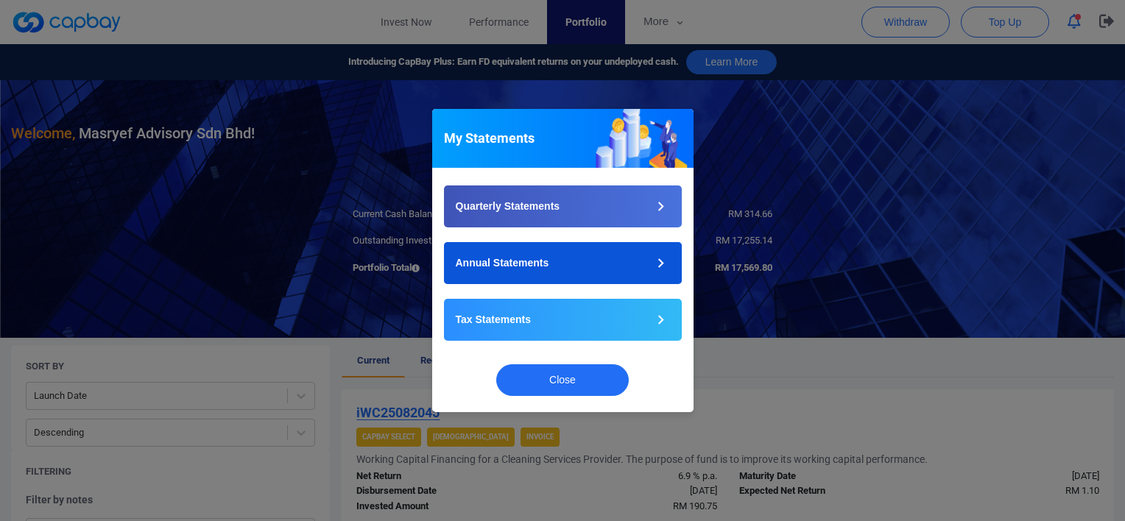
click at [527, 267] on p "Annual Statements" at bounding box center [503, 263] width 94 height 15
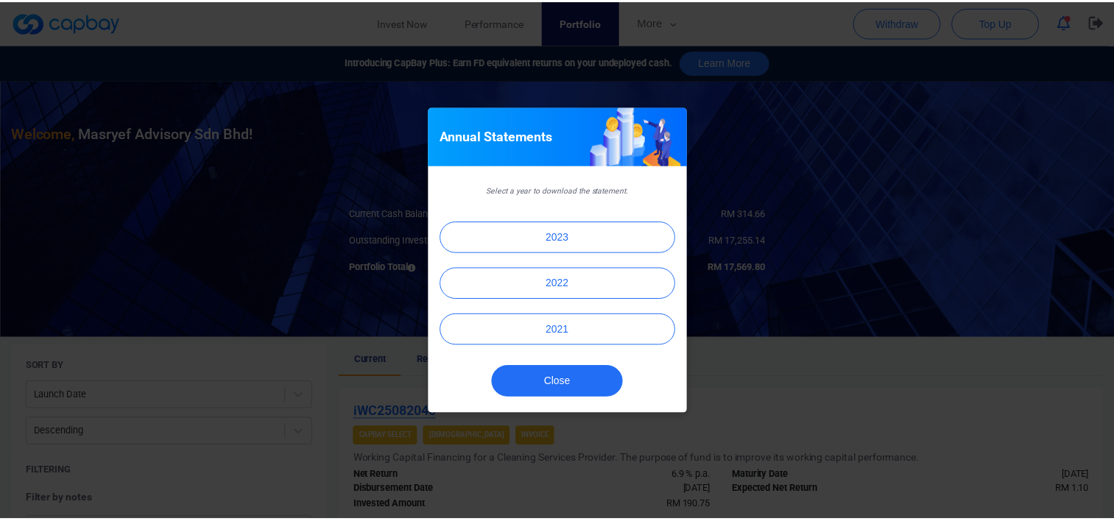
scroll to position [37, 0]
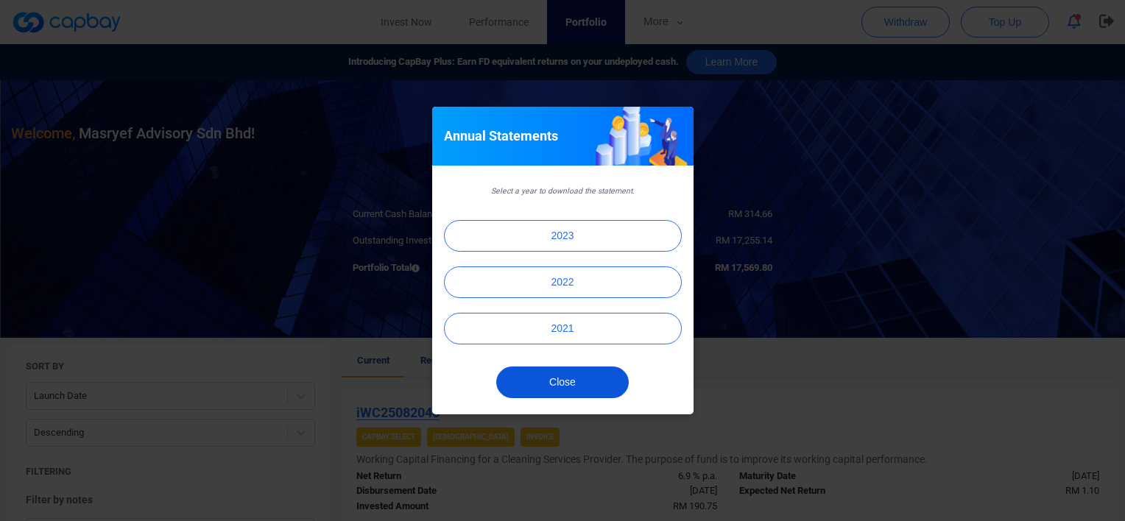
click at [602, 377] on button "Close" at bounding box center [562, 383] width 133 height 32
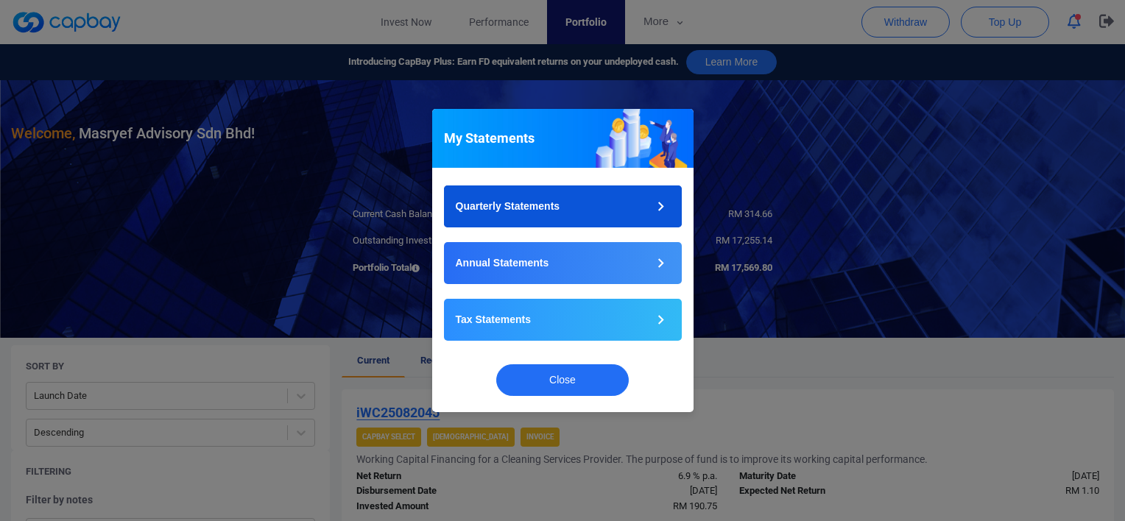
click at [594, 209] on button "Quarterly Statements" at bounding box center [563, 207] width 238 height 42
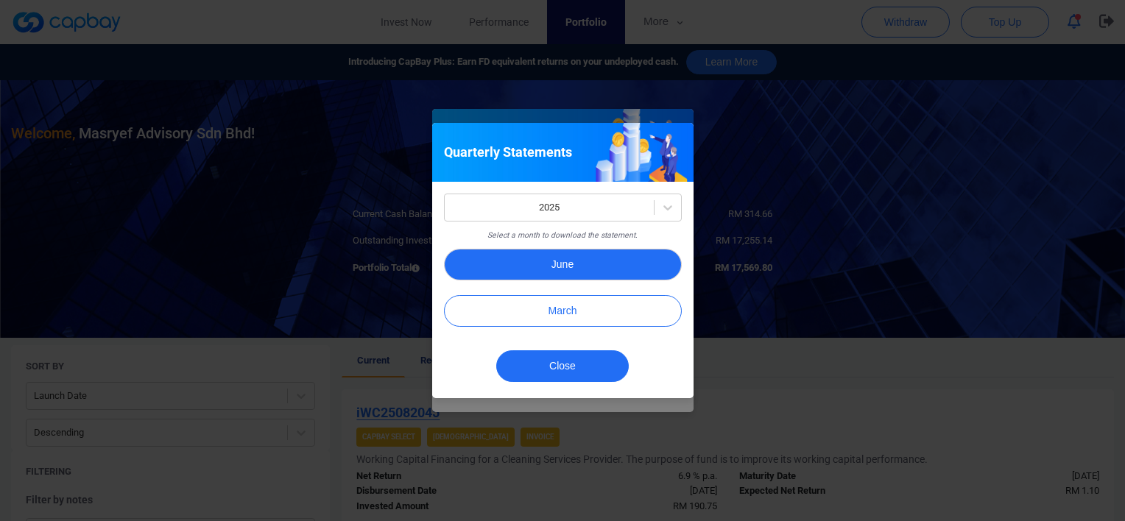
click at [600, 273] on button "June" at bounding box center [563, 265] width 238 height 32
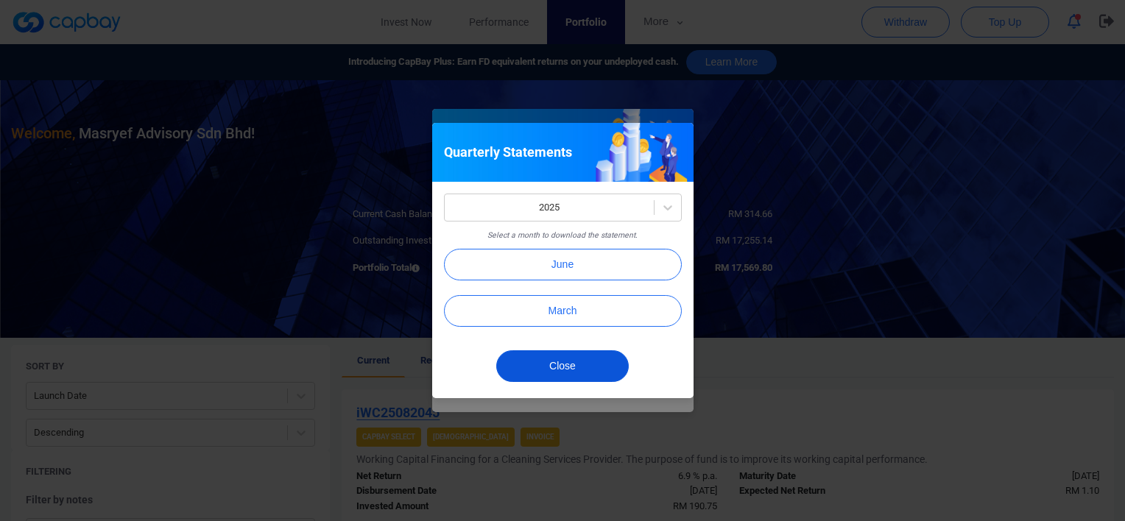
click at [577, 368] on button "Close" at bounding box center [562, 367] width 133 height 32
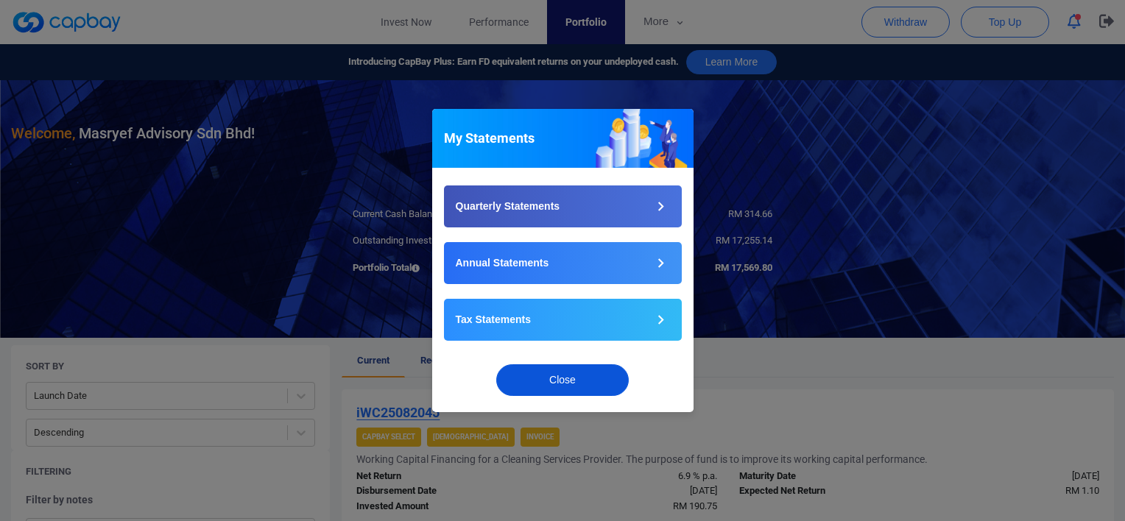
click at [577, 380] on button "Close" at bounding box center [562, 381] width 133 height 32
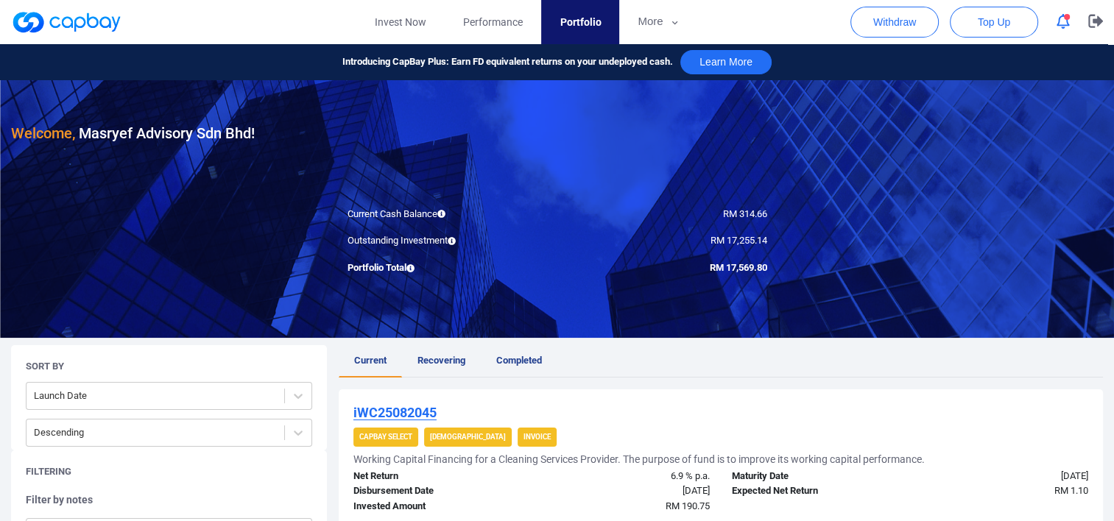
drag, startPoint x: 838, startPoint y: 376, endPoint x: 750, endPoint y: 361, distance: 89.6
click at [750, 361] on ul "Current Recovering Completed" at bounding box center [721, 361] width 765 height 32
drag, startPoint x: 728, startPoint y: 132, endPoint x: 683, endPoint y: 105, distance: 52.2
click at [683, 105] on div "Welcome, Masryef Advisory Sdn Bhd !" at bounding box center [557, 112] width 1092 height 65
drag, startPoint x: 661, startPoint y: 109, endPoint x: 560, endPoint y: 124, distance: 102.8
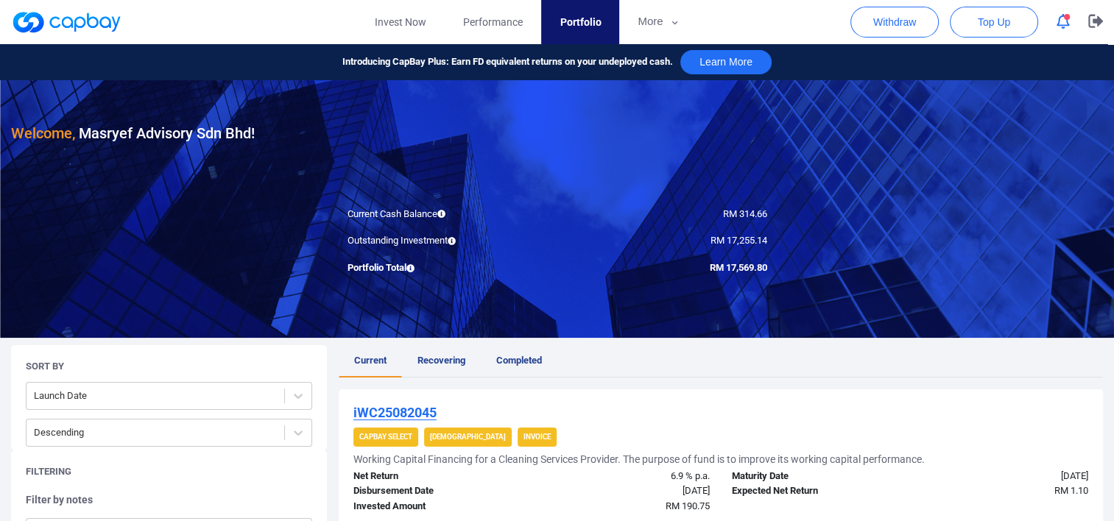
click at [560, 124] on div "Welcome, Masryef Advisory Sdn Bhd !" at bounding box center [557, 112] width 1092 height 65
drag, startPoint x: 745, startPoint y: 351, endPoint x: 714, endPoint y: 345, distance: 31.5
click at [714, 345] on ul "Current Recovering Completed" at bounding box center [721, 361] width 765 height 32
drag, startPoint x: 714, startPoint y: 358, endPoint x: 683, endPoint y: 359, distance: 31.0
click at [683, 359] on ul "Current Recovering Completed" at bounding box center [721, 361] width 765 height 32
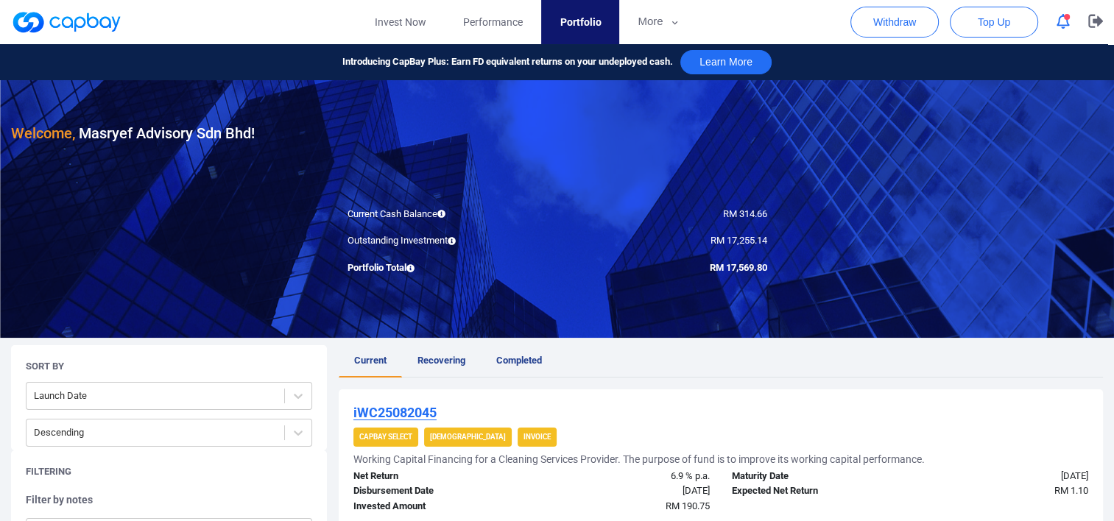
drag, startPoint x: 680, startPoint y: 362, endPoint x: 662, endPoint y: 364, distance: 17.7
click at [662, 364] on ul "Current Recovering Completed" at bounding box center [721, 361] width 765 height 32
click at [662, 363] on ul "Current Recovering Completed" at bounding box center [721, 361] width 765 height 32
drag, startPoint x: 659, startPoint y: 364, endPoint x: 616, endPoint y: 361, distance: 43.6
click at [616, 361] on ul "Current Recovering Completed" at bounding box center [721, 361] width 765 height 32
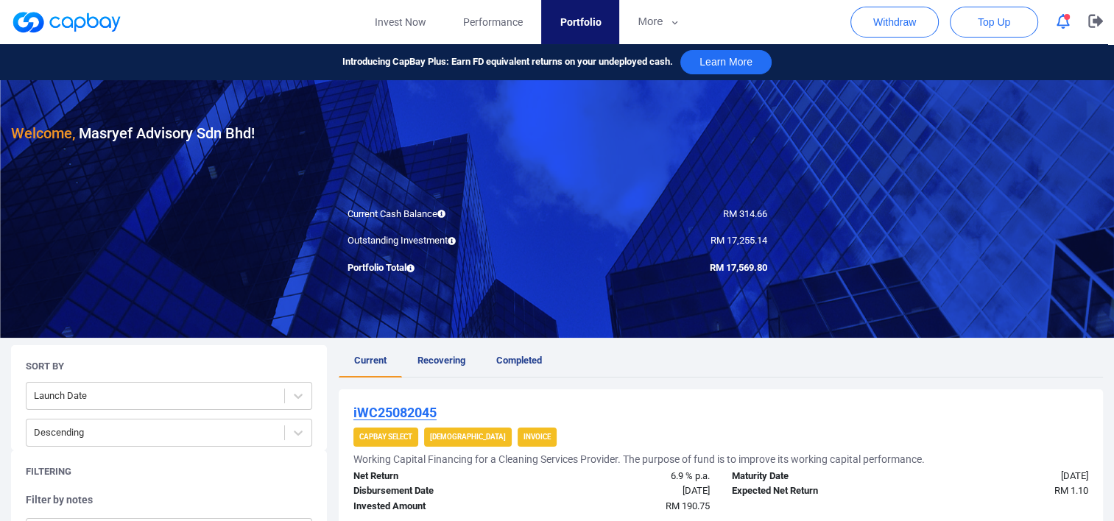
drag, startPoint x: 645, startPoint y: 373, endPoint x: 630, endPoint y: 373, distance: 14.7
drag, startPoint x: 630, startPoint y: 373, endPoint x: 583, endPoint y: 368, distance: 47.5
click at [583, 369] on ul "Current Recovering Completed" at bounding box center [721, 361] width 765 height 32
drag, startPoint x: 703, startPoint y: 359, endPoint x: 671, endPoint y: 362, distance: 31.7
click at [671, 362] on ul "Current Recovering Completed" at bounding box center [721, 361] width 765 height 32
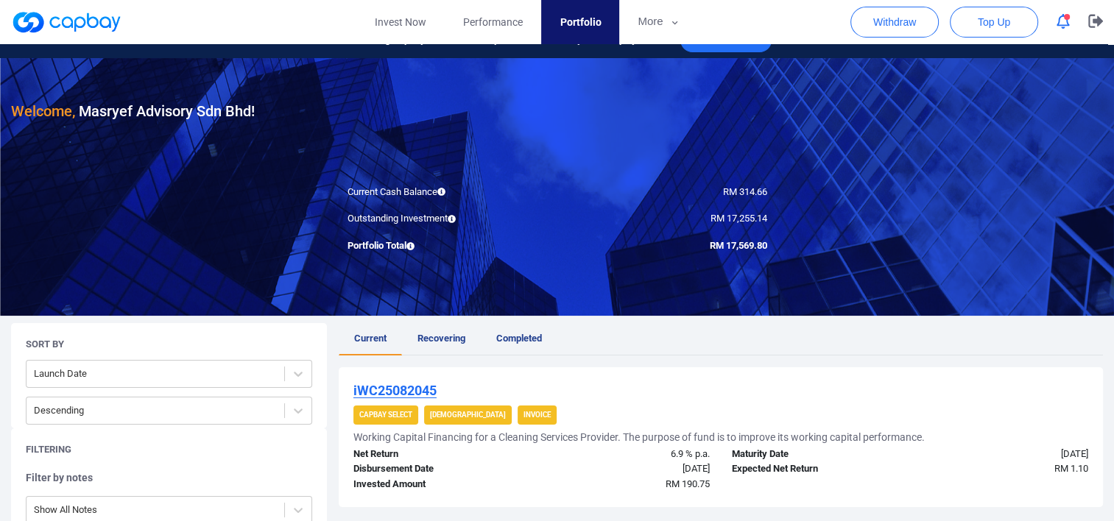
scroll to position [74, 0]
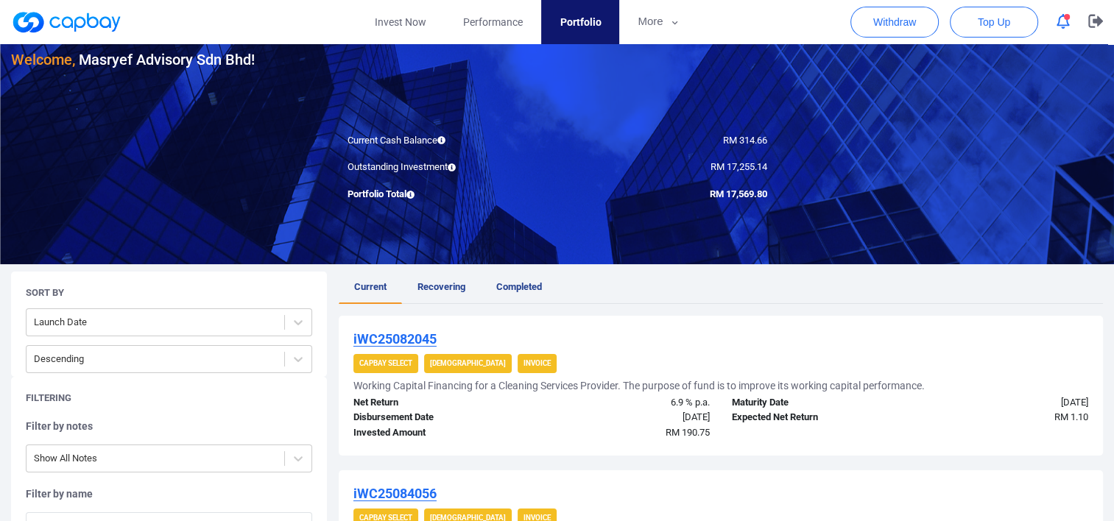
click at [449, 368] on span "[DEMOGRAPHIC_DATA]" at bounding box center [468, 363] width 88 height 19
click at [524, 365] on strong "Invoice" at bounding box center [537, 363] width 27 height 8
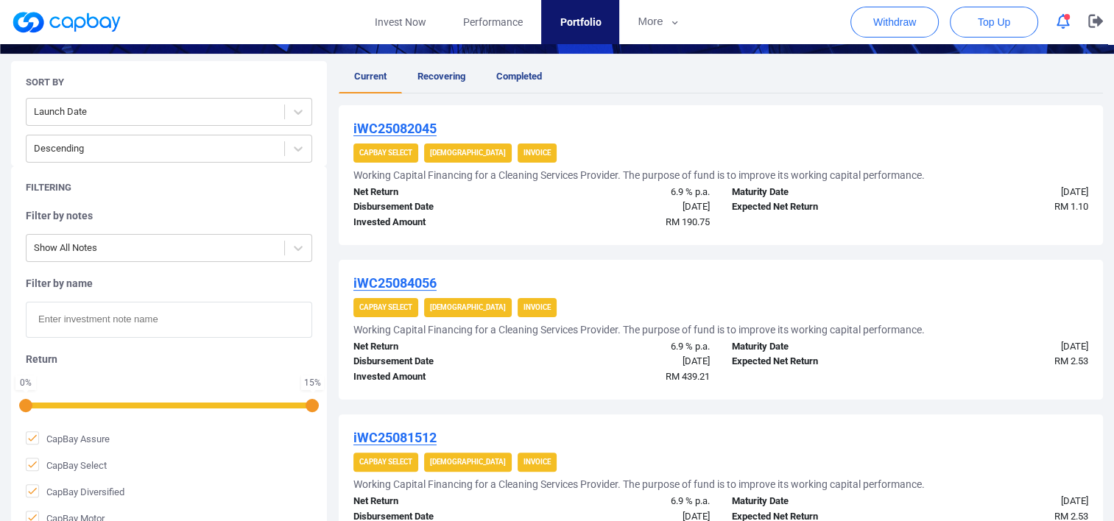
scroll to position [295, 0]
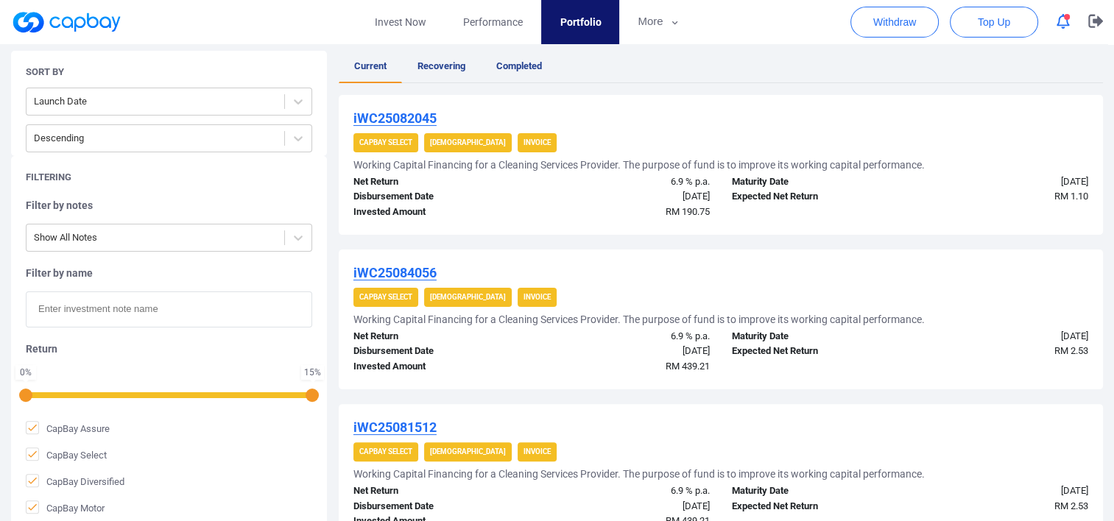
drag, startPoint x: 803, startPoint y: 268, endPoint x: 727, endPoint y: 264, distance: 76.0
click at [727, 264] on div "iWC25084056" at bounding box center [721, 273] width 735 height 18
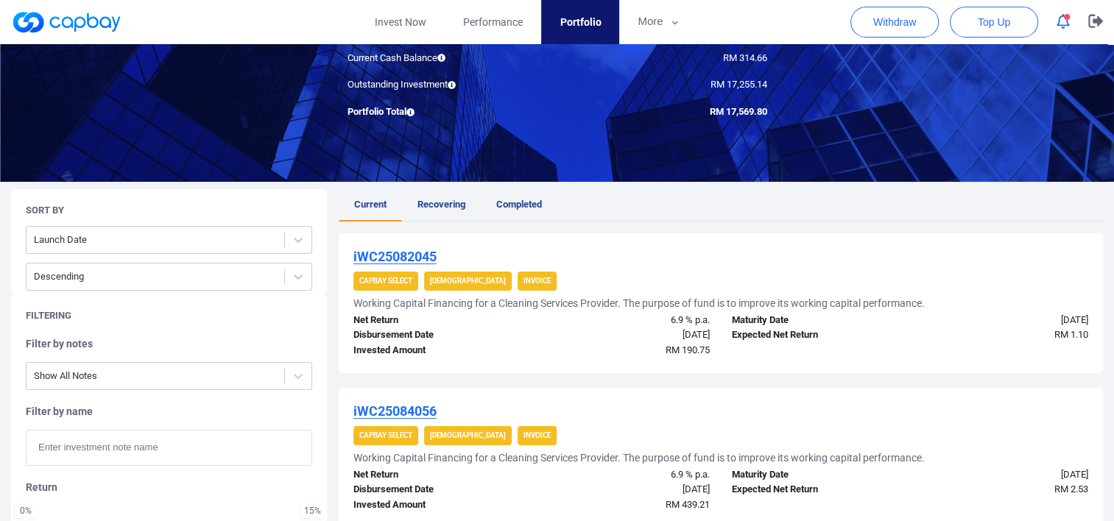
scroll to position [0, 0]
